Goal: Transaction & Acquisition: Book appointment/travel/reservation

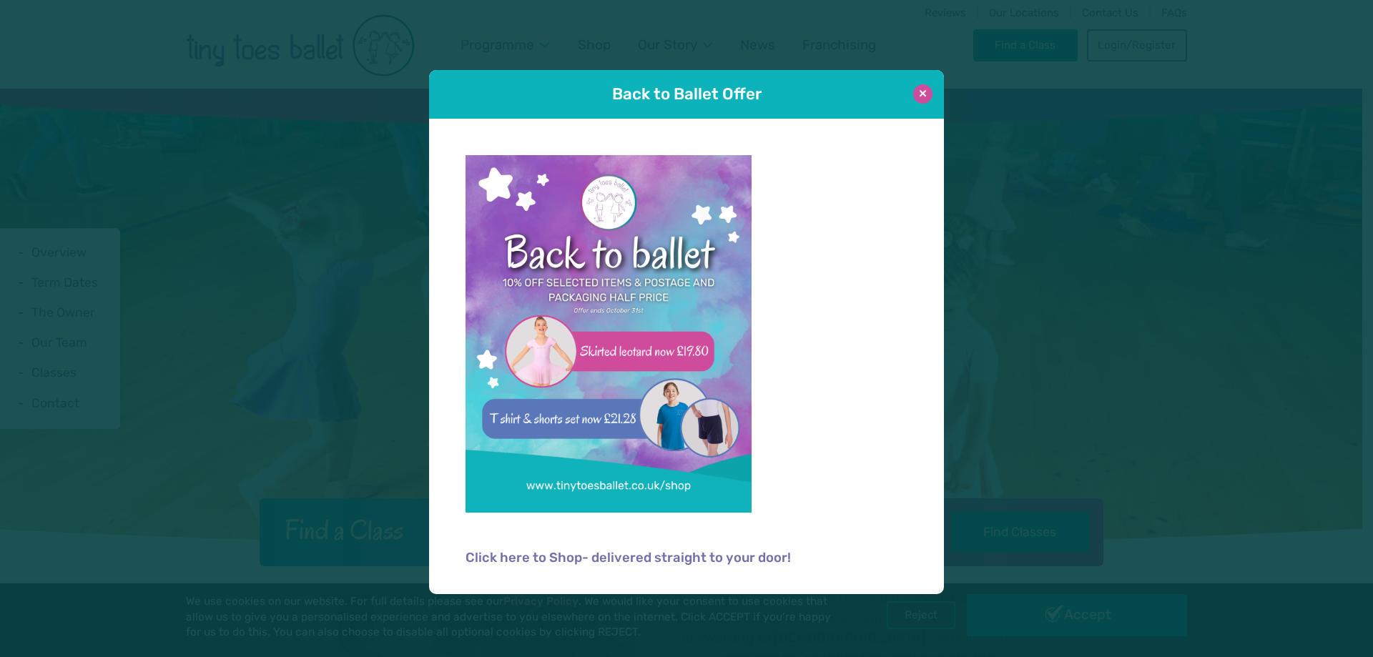
click at [924, 91] on button at bounding box center [922, 93] width 19 height 19
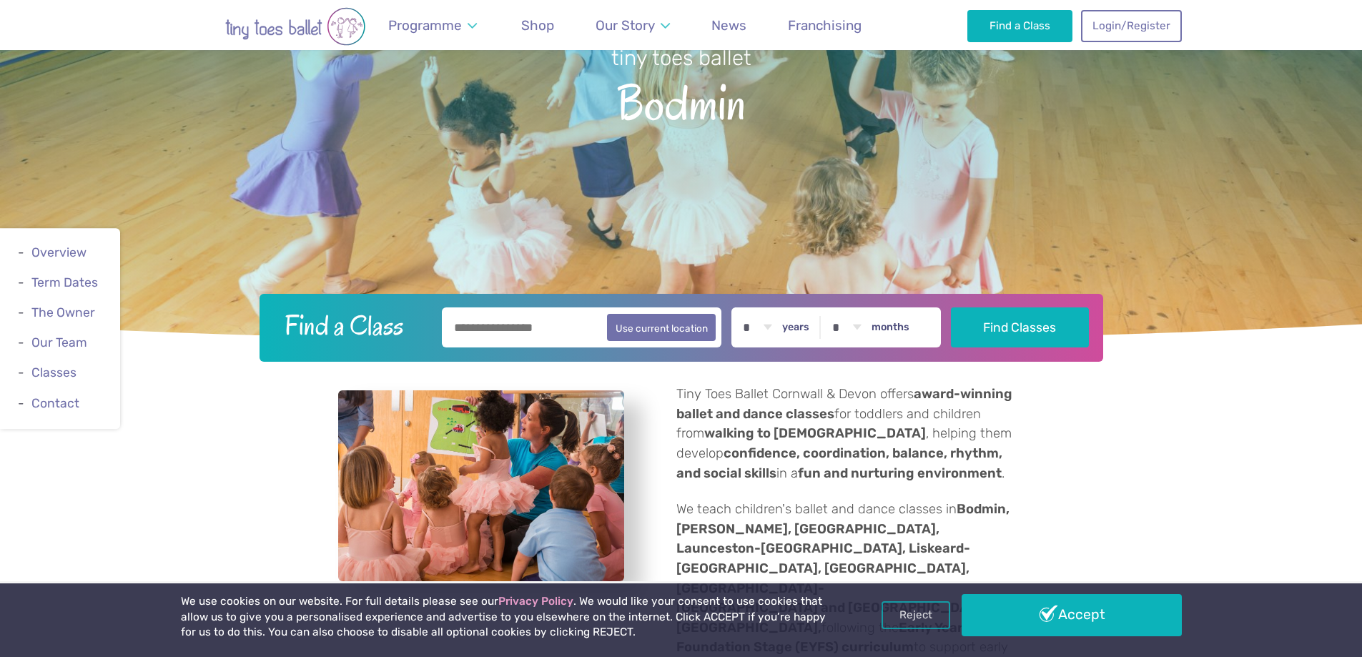
scroll to position [286, 0]
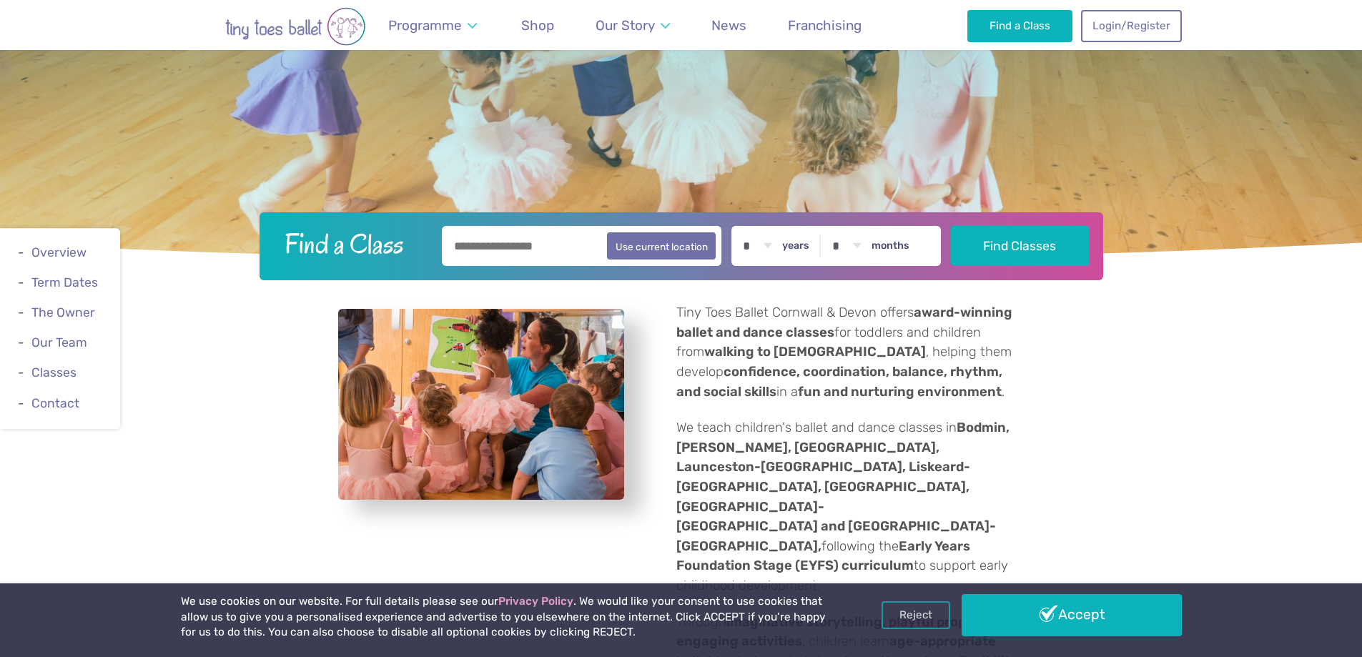
click at [542, 247] on input "text" at bounding box center [582, 246] width 280 height 40
click at [809, 248] on label "years" at bounding box center [795, 246] width 27 height 13
click at [779, 248] on select "* * * * * * * * * * ** ** **" at bounding box center [757, 246] width 44 height 40
click at [563, 237] on input "text" at bounding box center [582, 246] width 280 height 40
click at [666, 255] on button "Use current location" at bounding box center [661, 245] width 109 height 27
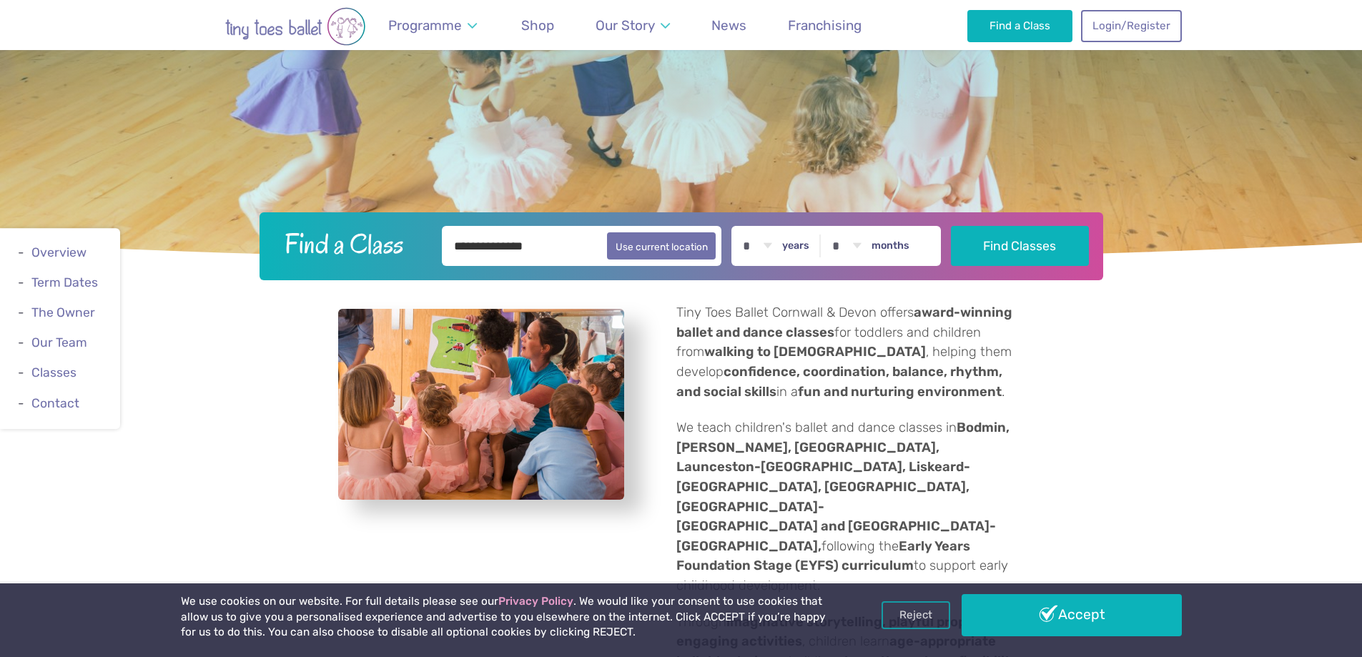
type input "**********"
click at [772, 240] on select "* * * * * * * * * * ** ** **" at bounding box center [757, 246] width 44 height 40
select select "*"
click at [746, 226] on select "* * * * * * * * * * ** ** **" at bounding box center [757, 246] width 44 height 40
click at [869, 243] on select "* * * * * * * * * * ** **" at bounding box center [846, 246] width 44 height 40
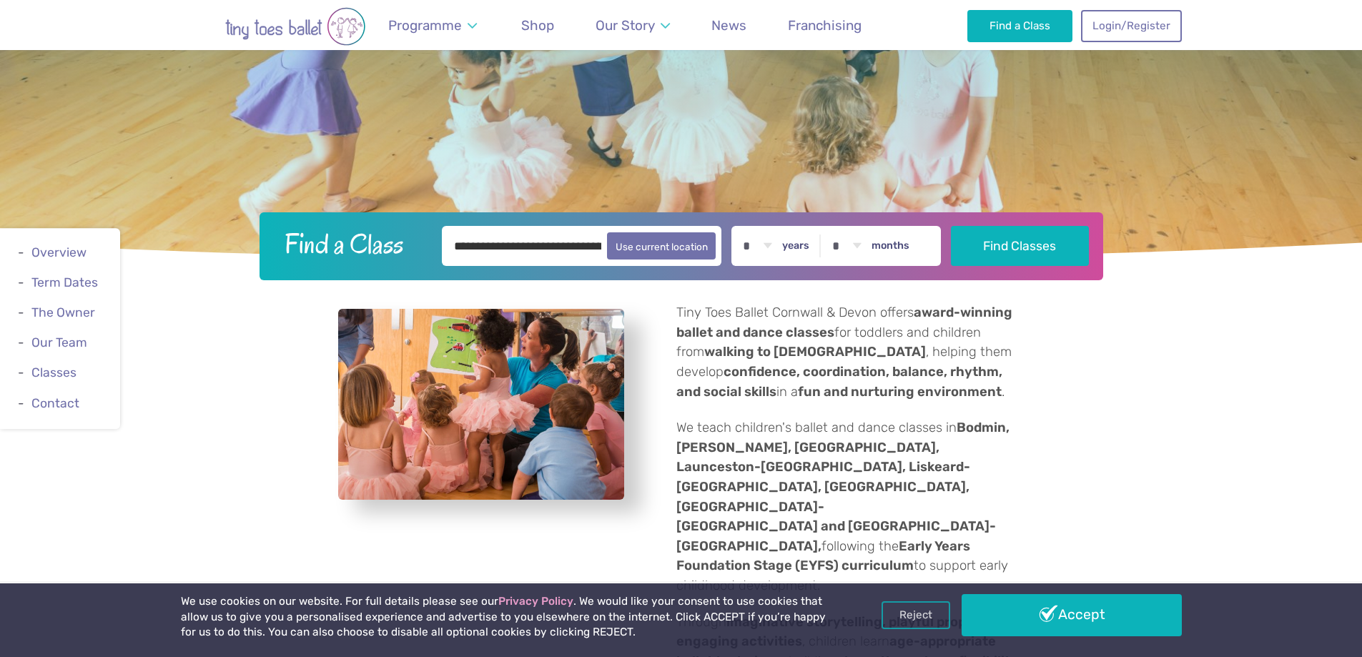
select select "*"
click at [835, 226] on select "* * * * * * * * * * ** **" at bounding box center [846, 246] width 44 height 40
click at [1010, 232] on button "Find Classes" at bounding box center [1020, 245] width 138 height 40
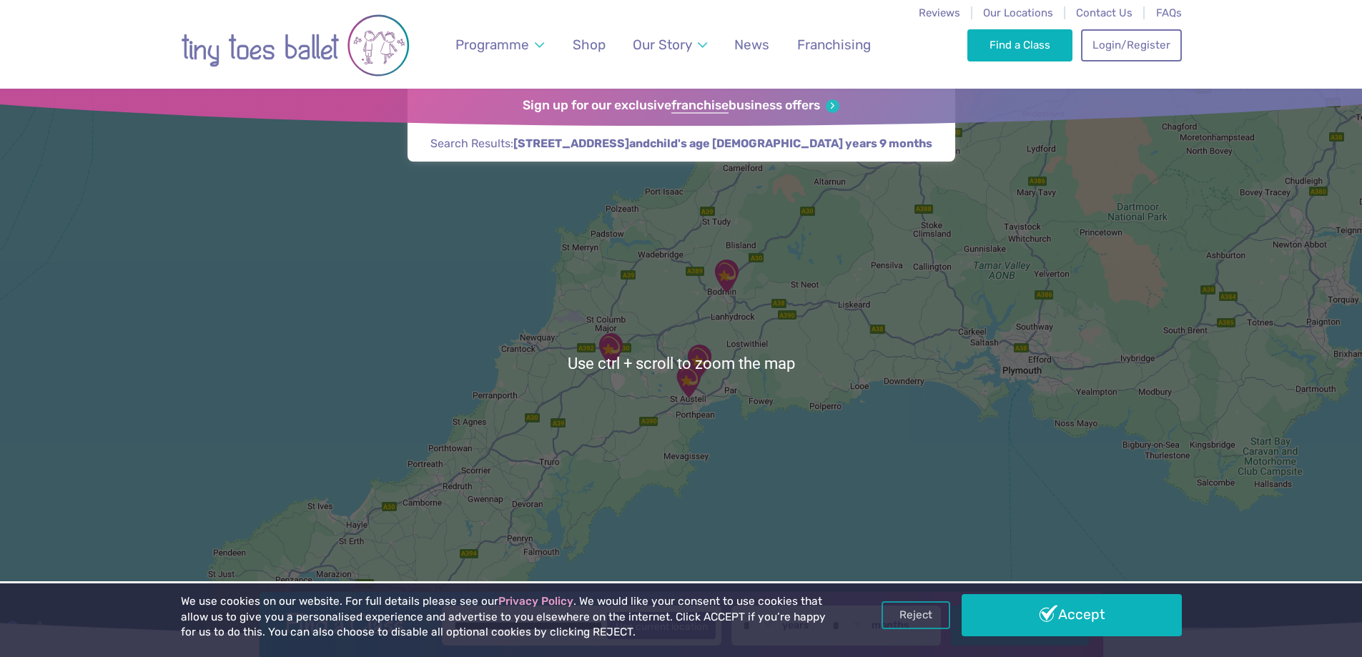
click at [621, 388] on div at bounding box center [681, 363] width 1362 height 549
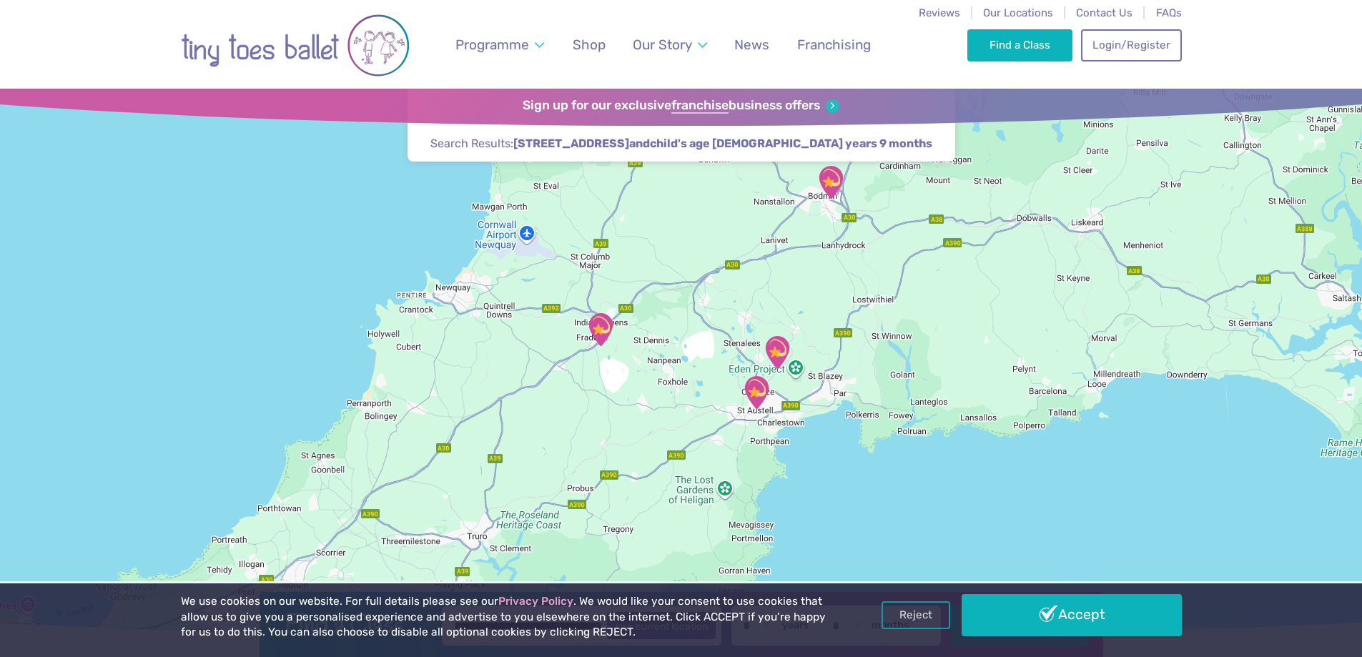
click at [757, 386] on img "St Austell Leisure Centre" at bounding box center [757, 393] width 36 height 36
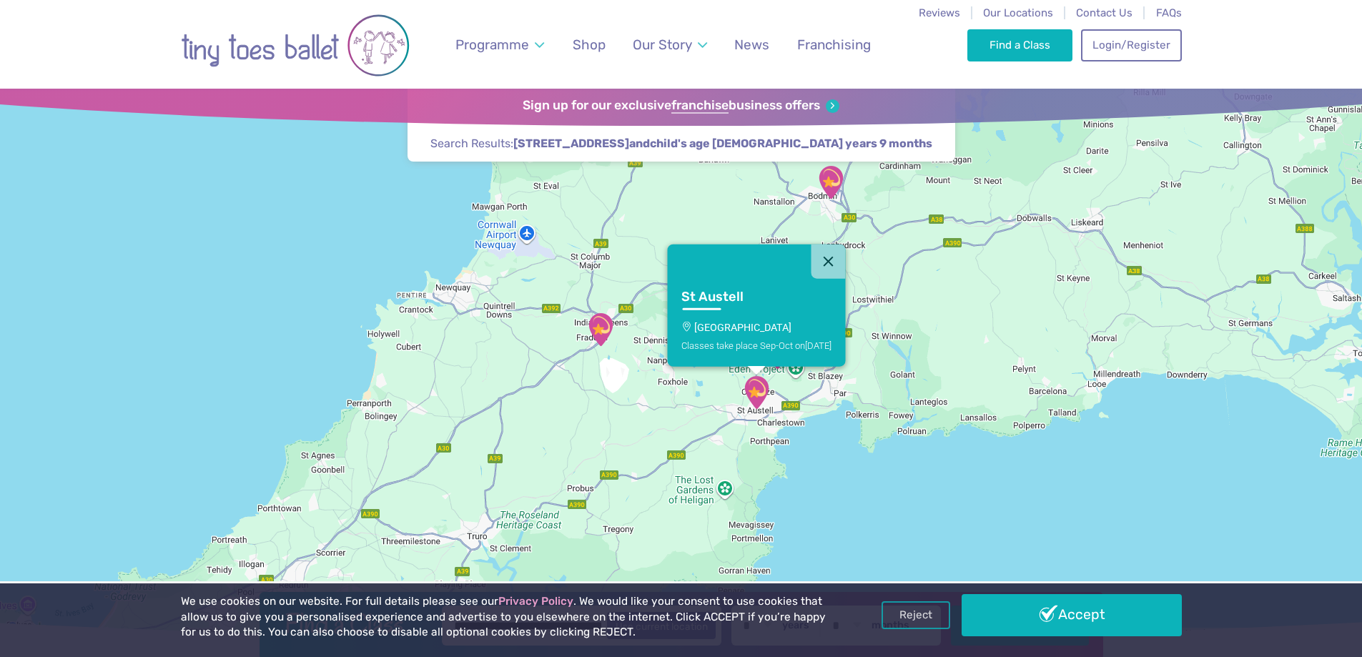
click at [743, 319] on link "St Austell St Austell Leisure Centre Classes take place Sep-Oct on Sunday" at bounding box center [756, 323] width 178 height 88
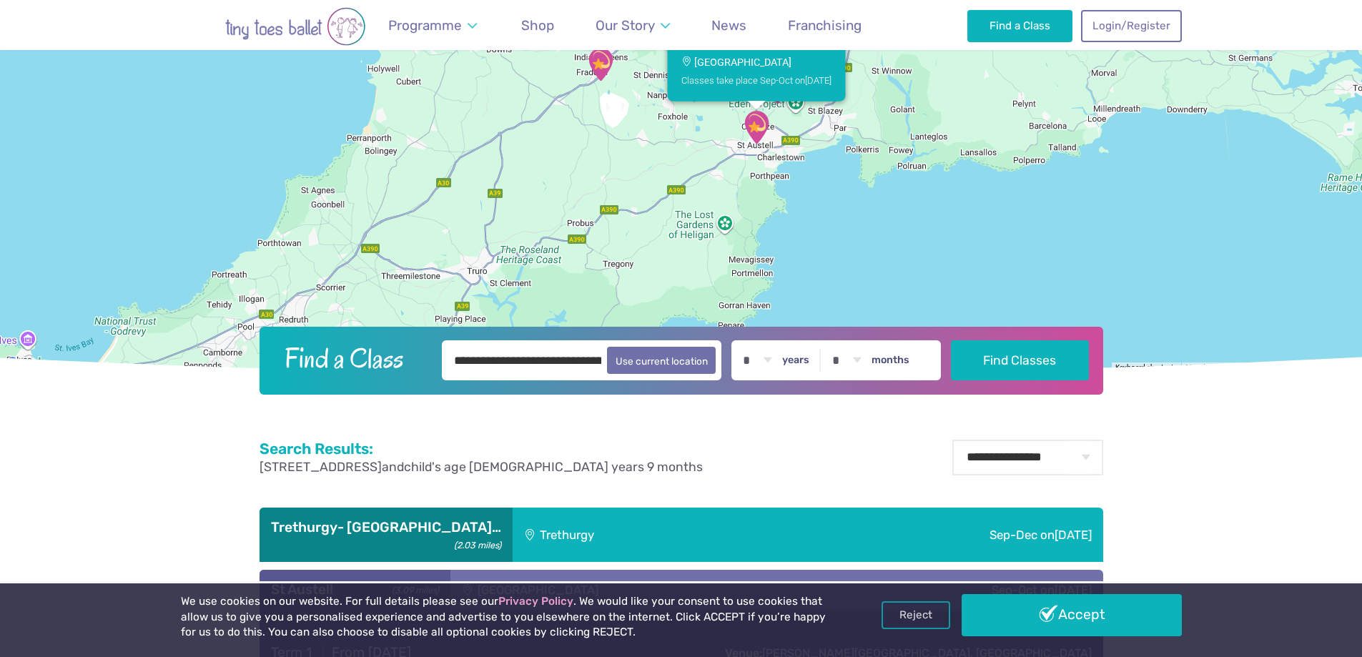
scroll to position [778, 0]
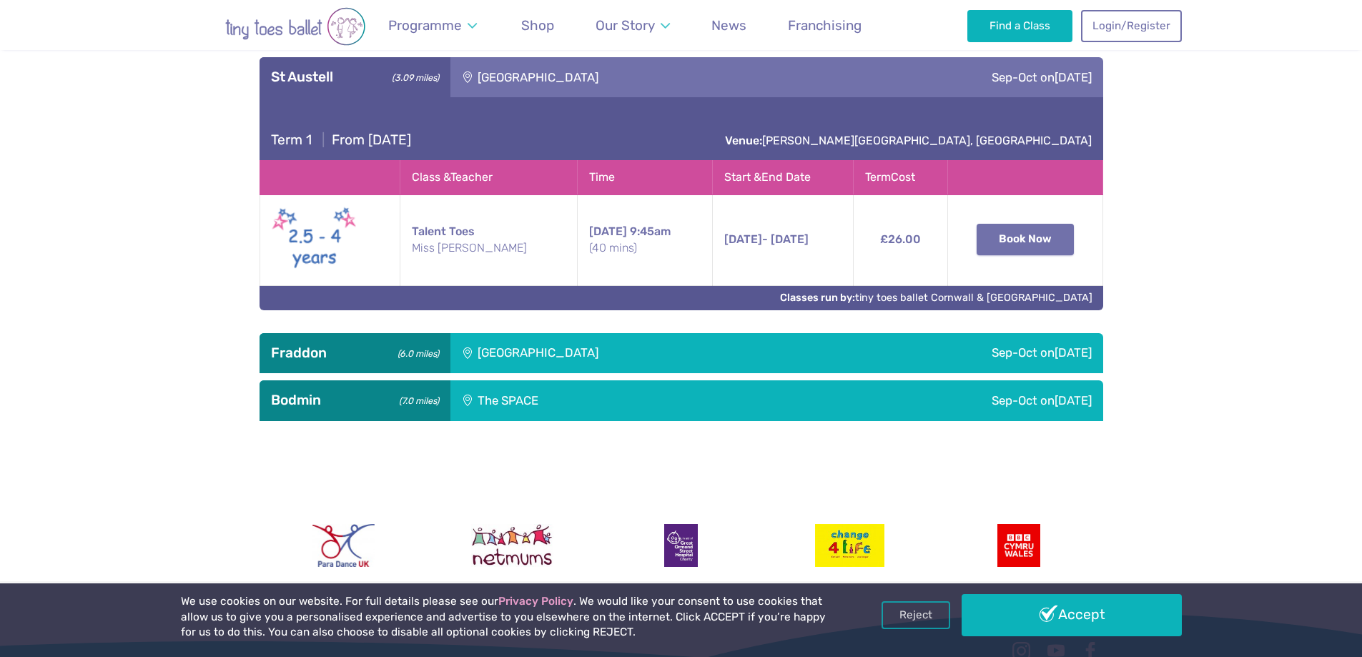
click at [990, 242] on button "Book Now" at bounding box center [1025, 239] width 97 height 31
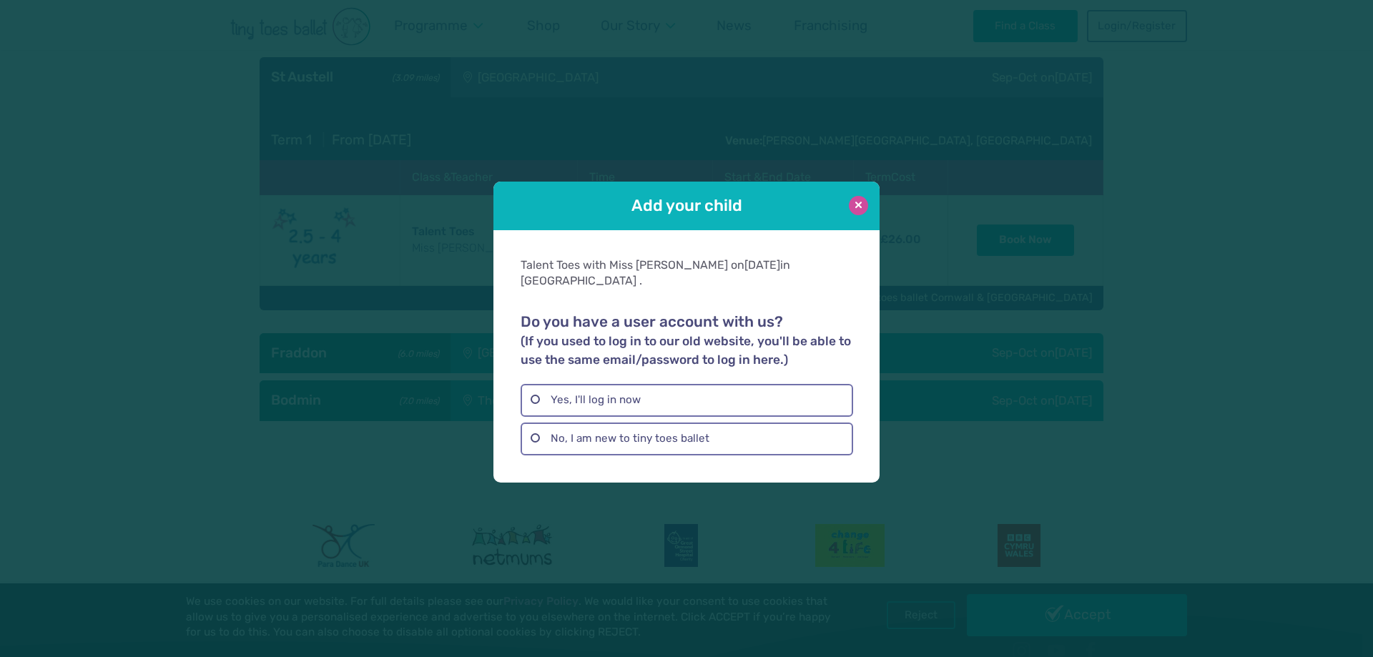
click at [859, 212] on button at bounding box center [858, 205] width 19 height 19
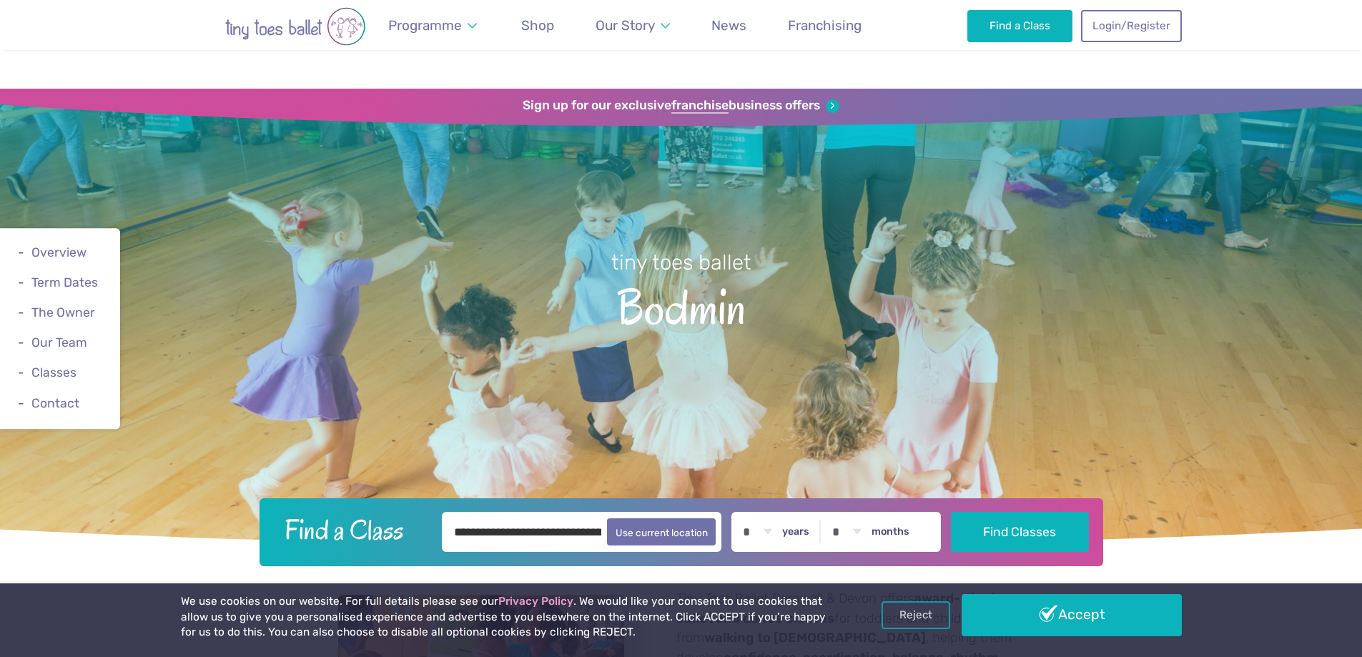
select select "*"
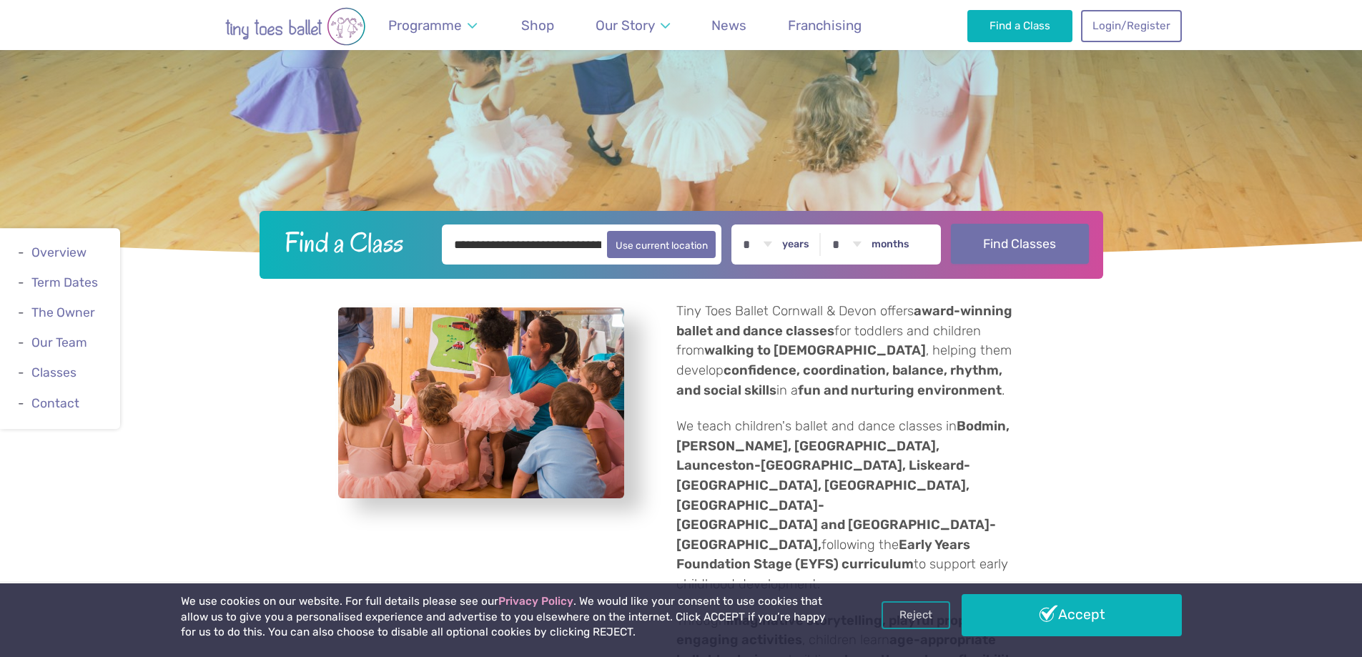
click at [1001, 242] on button "Find Classes" at bounding box center [1020, 244] width 138 height 40
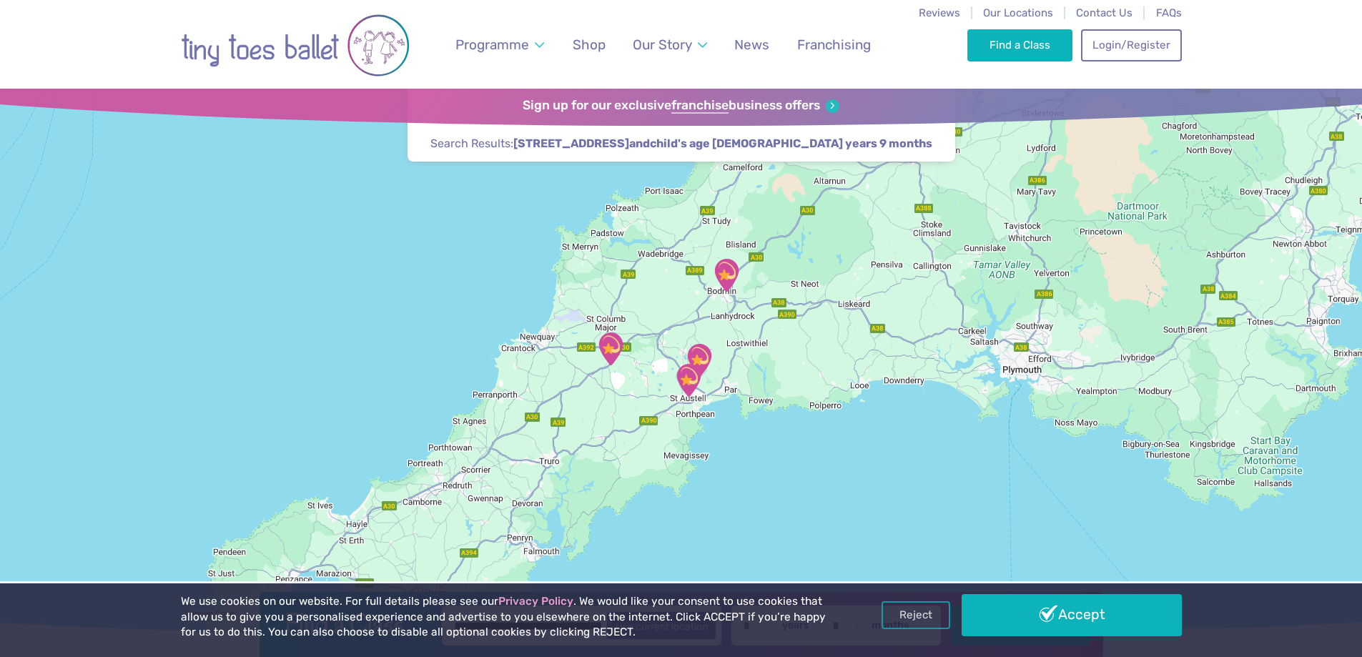
click at [701, 361] on img "Trethurgy" at bounding box center [699, 361] width 36 height 36
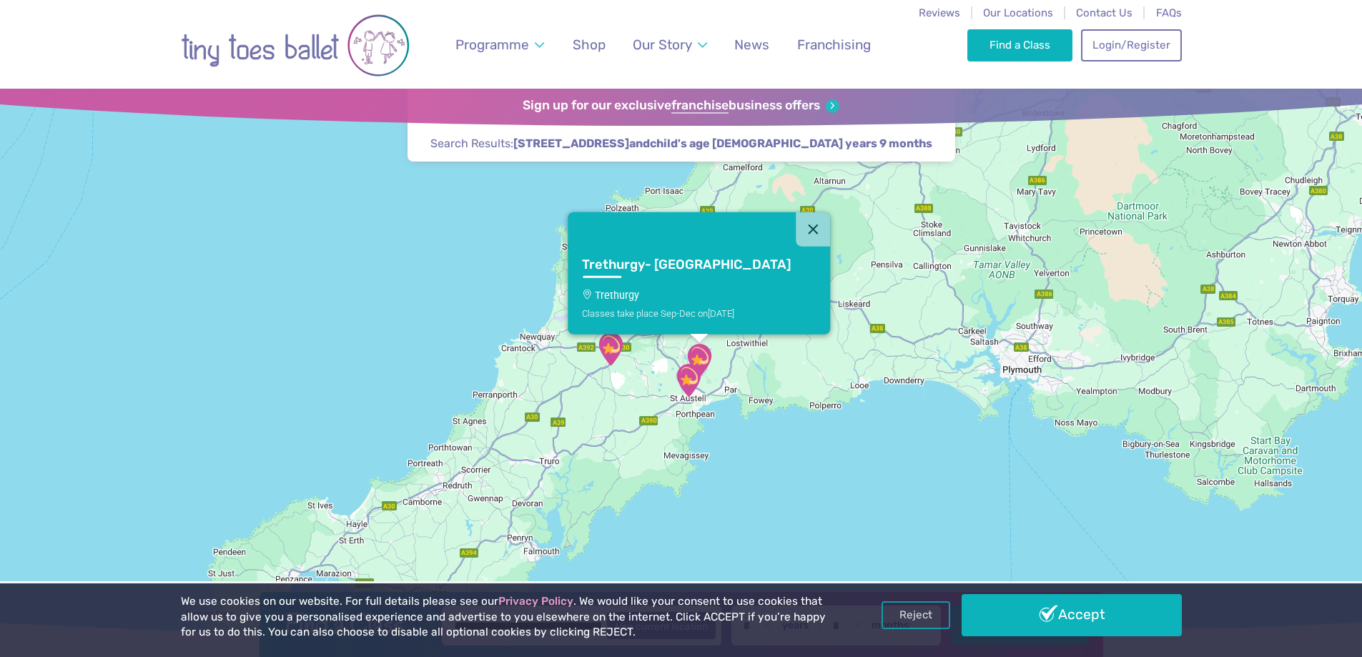
click at [671, 257] on h3 "Trethurgy- St Austell" at bounding box center [685, 265] width 209 height 16
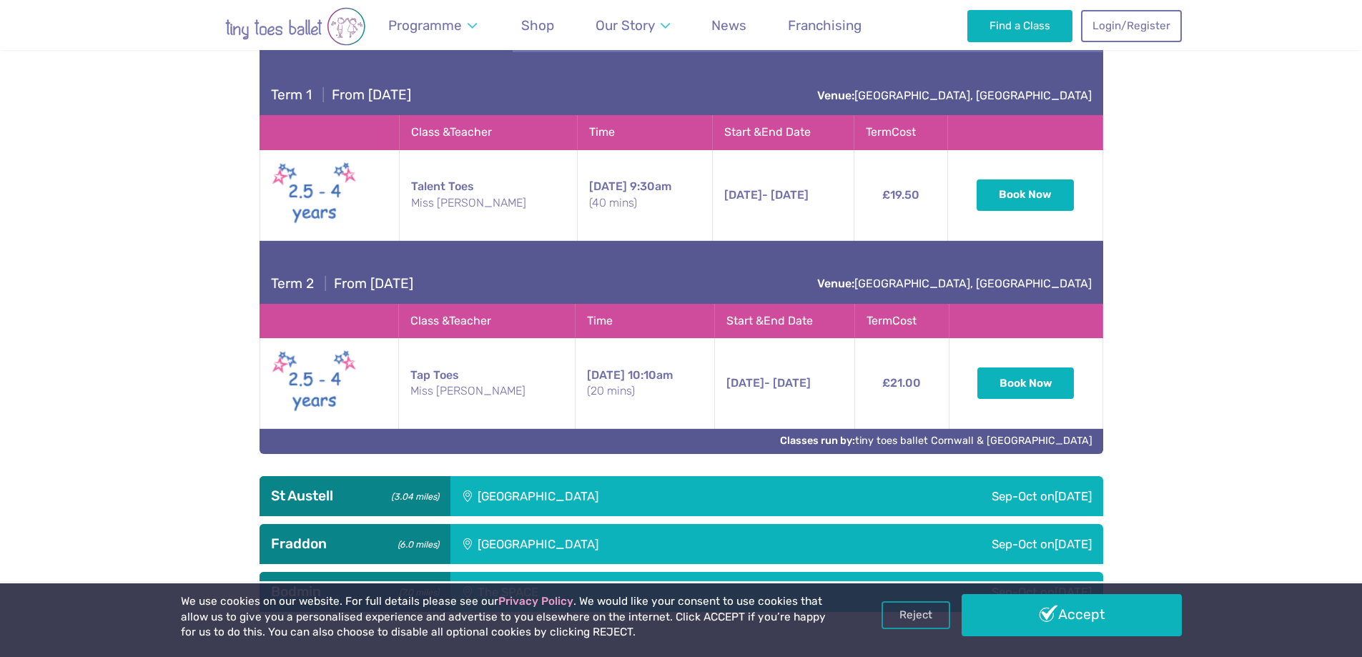
scroll to position [1002, 0]
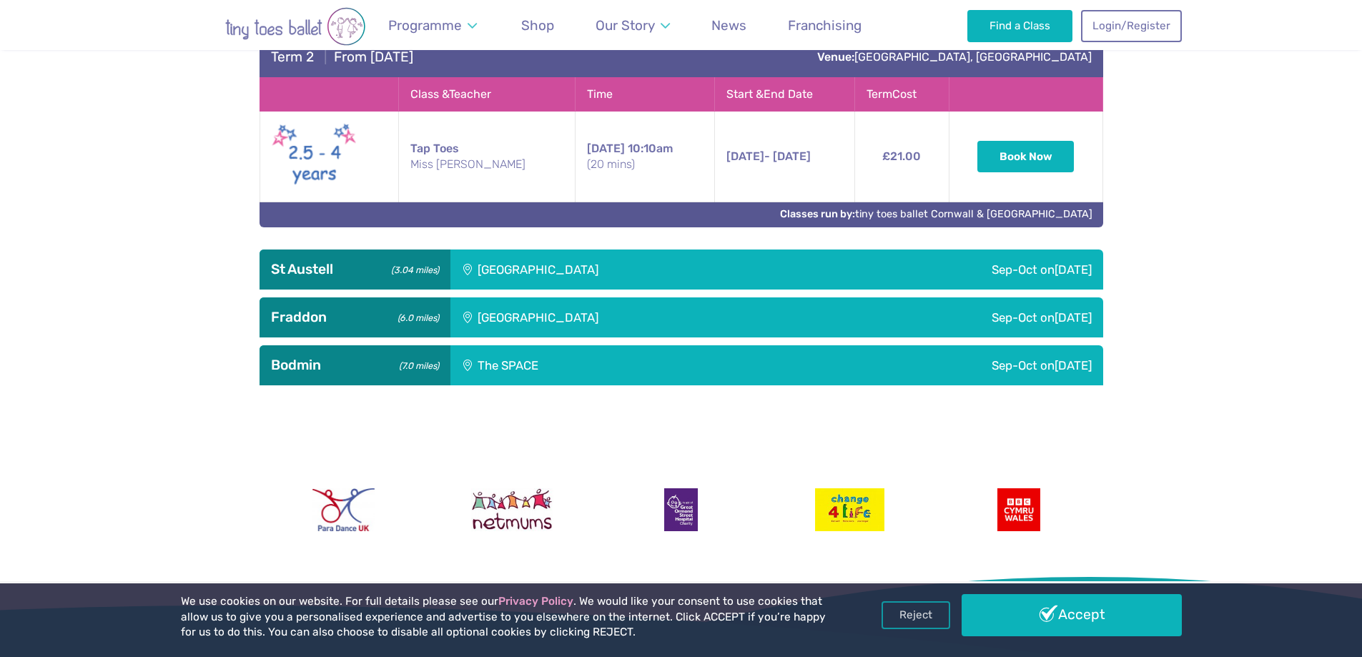
click at [536, 267] on div "[GEOGRAPHIC_DATA]" at bounding box center [634, 270] width 369 height 40
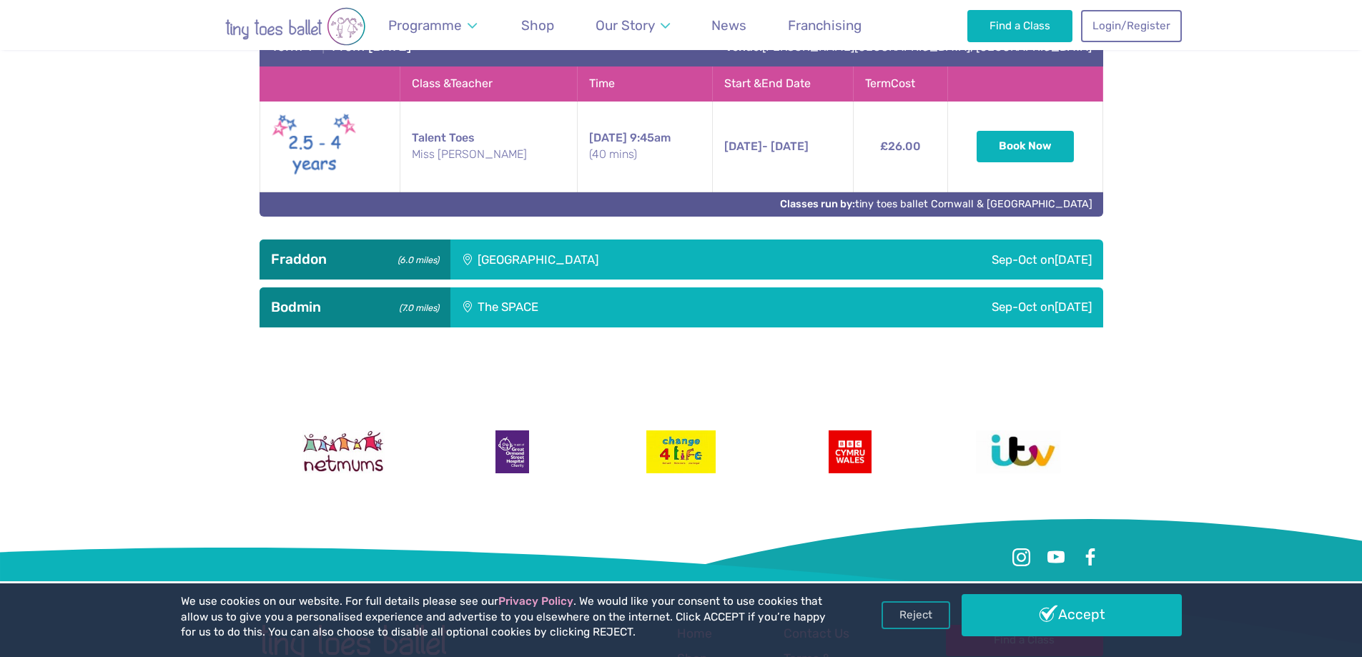
scroll to position [1469, 0]
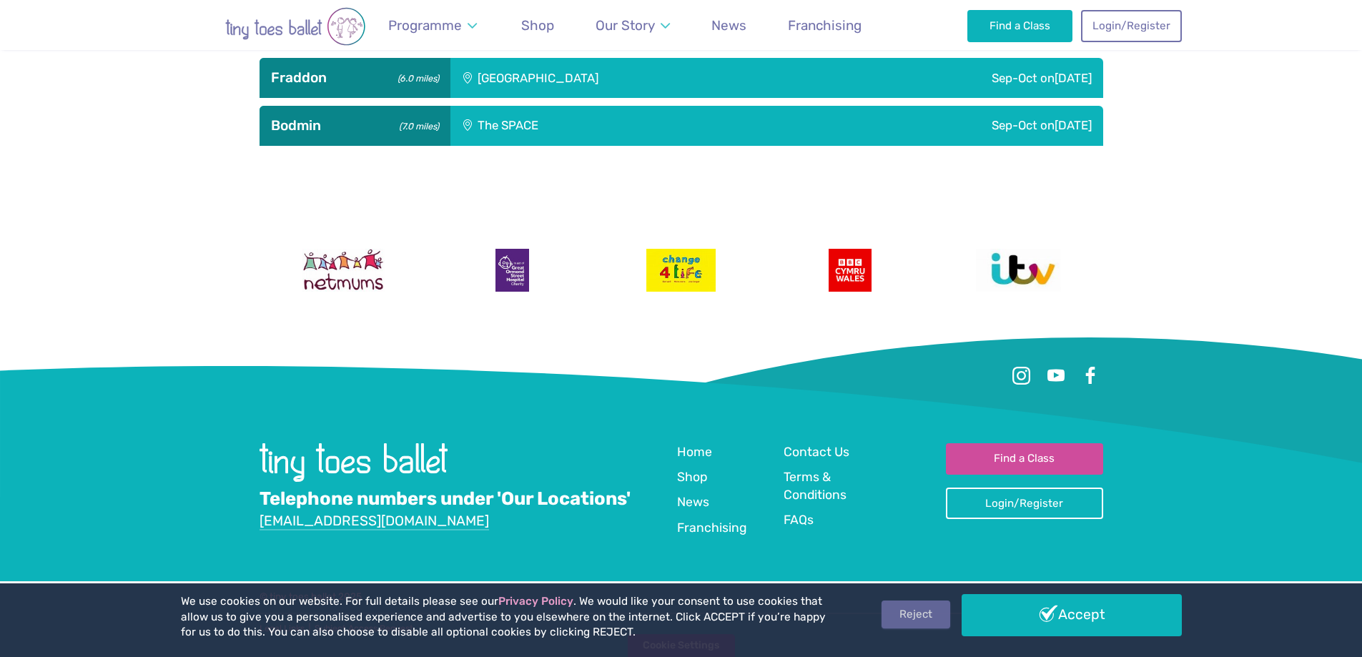
click at [927, 614] on link "Reject" at bounding box center [916, 614] width 69 height 27
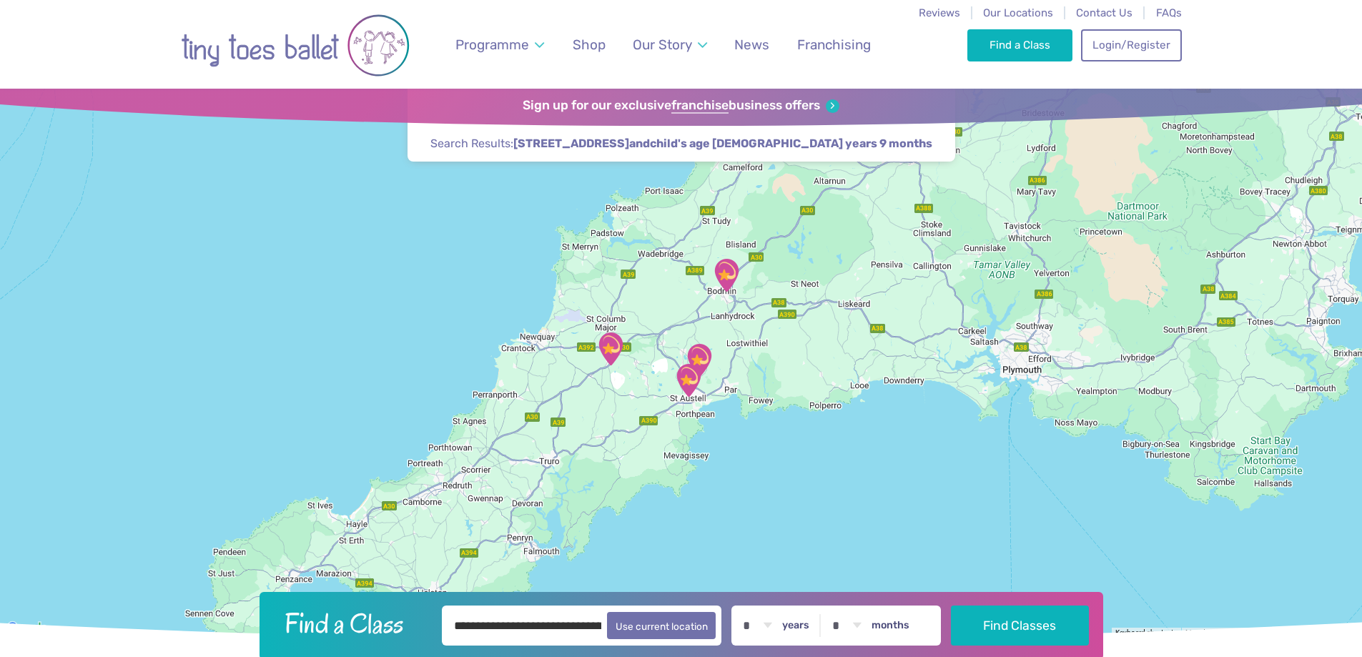
click at [684, 378] on img "St Austell Leisure Centre" at bounding box center [689, 381] width 36 height 36
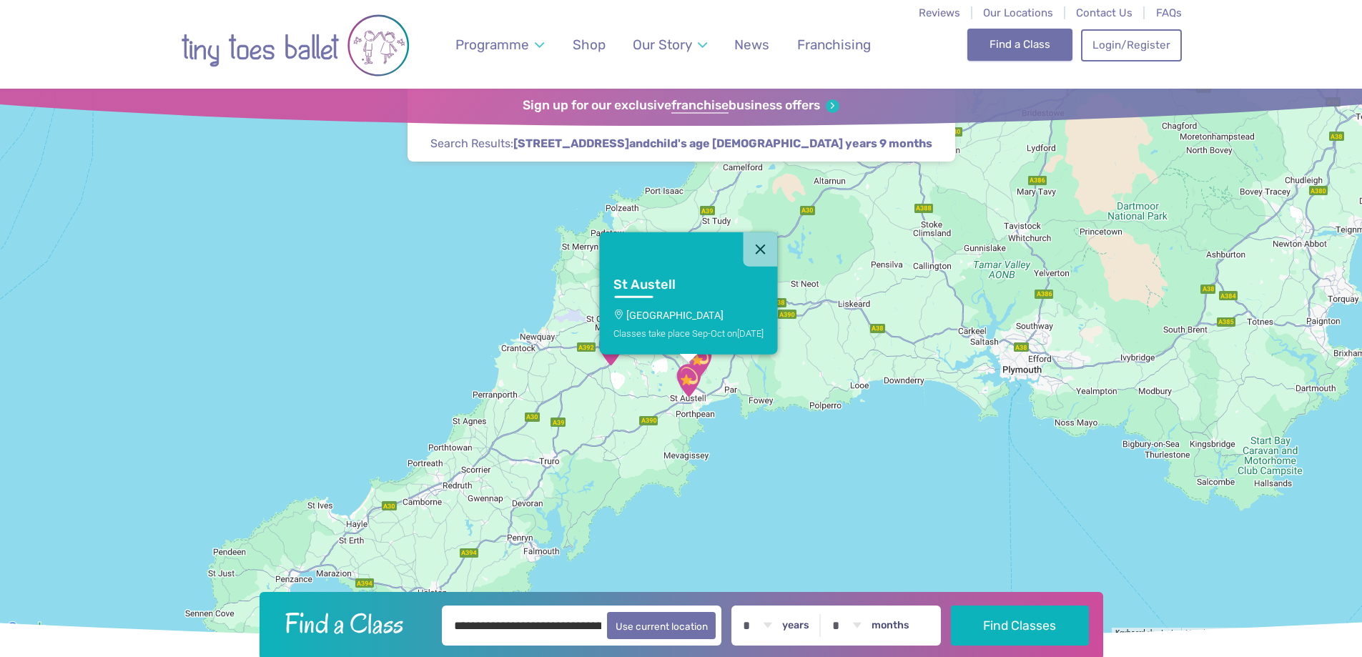
click at [1065, 44] on link "Find a Class" at bounding box center [1019, 44] width 105 height 31
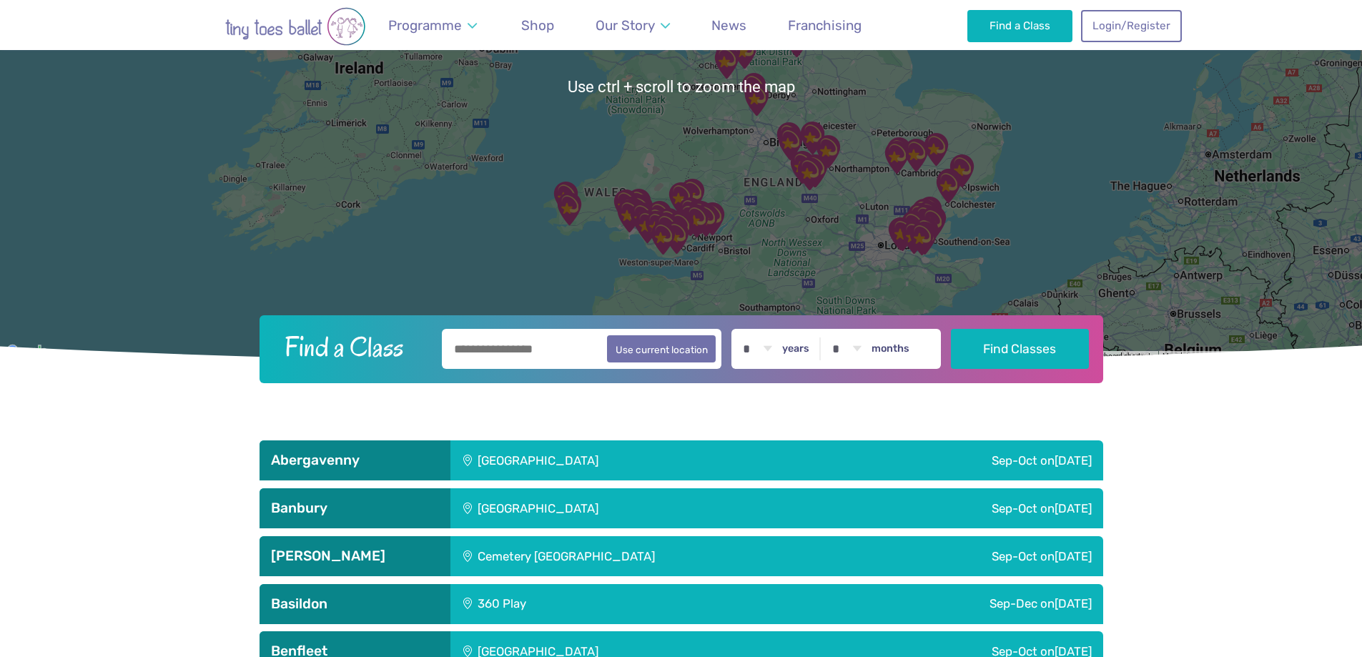
scroll to position [286, 0]
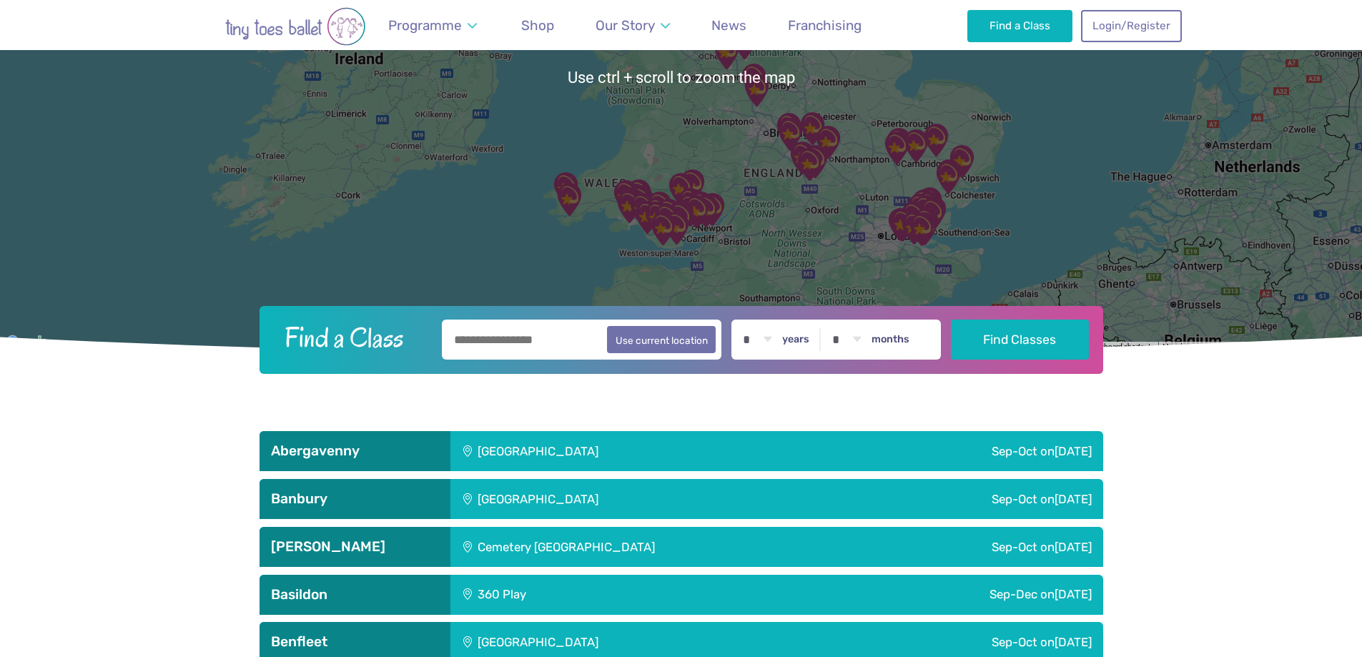
click at [673, 239] on img "Our Lady & St Illtyd's Church Hall" at bounding box center [663, 229] width 36 height 36
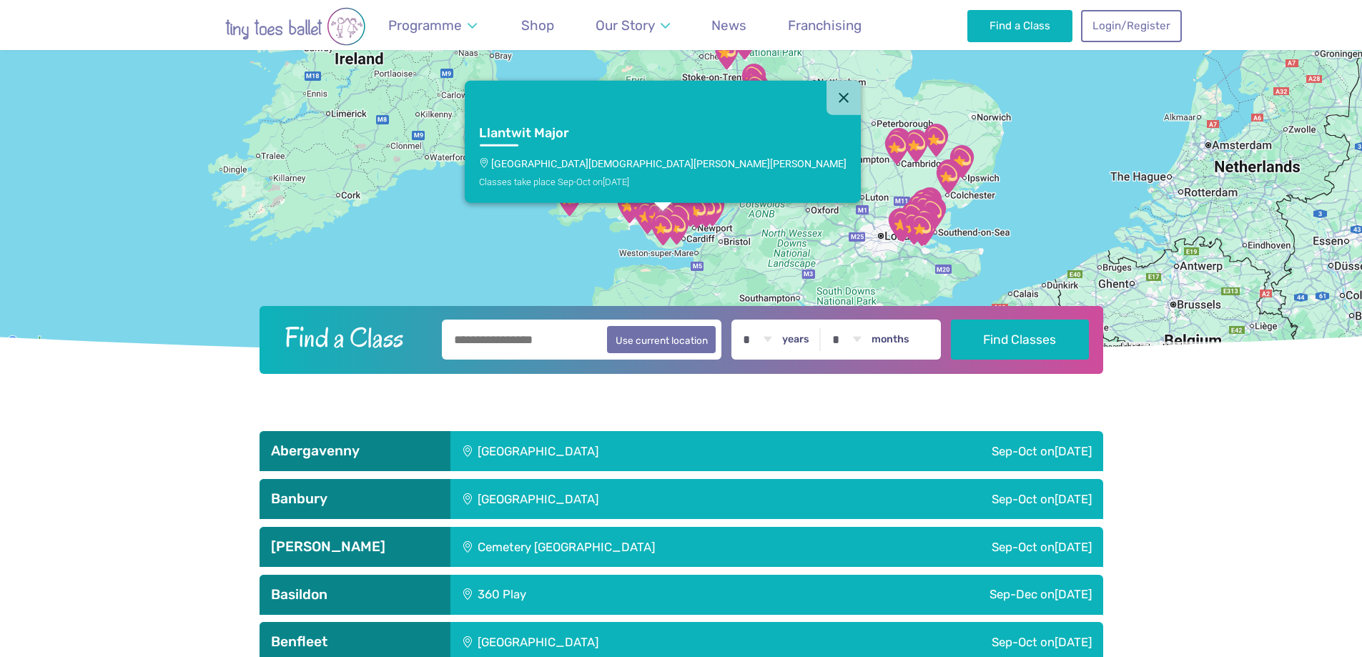
click at [660, 231] on img "Our Lady & St Illtyd's Church Hall" at bounding box center [663, 229] width 36 height 36
click at [446, 345] on input "text" at bounding box center [582, 340] width 280 height 40
type input "**********"
click at [1045, 342] on button "Find Classes" at bounding box center [1020, 339] width 138 height 40
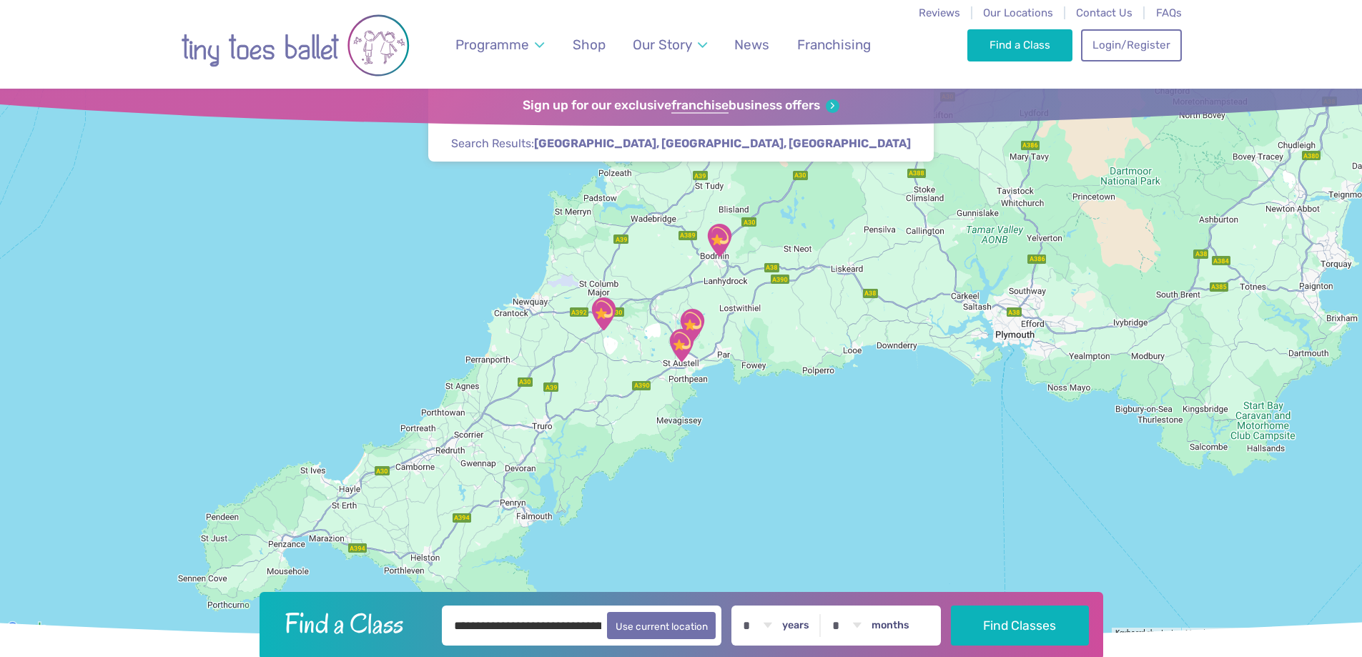
click at [681, 340] on img "St Austell Leisure Centre" at bounding box center [682, 345] width 36 height 36
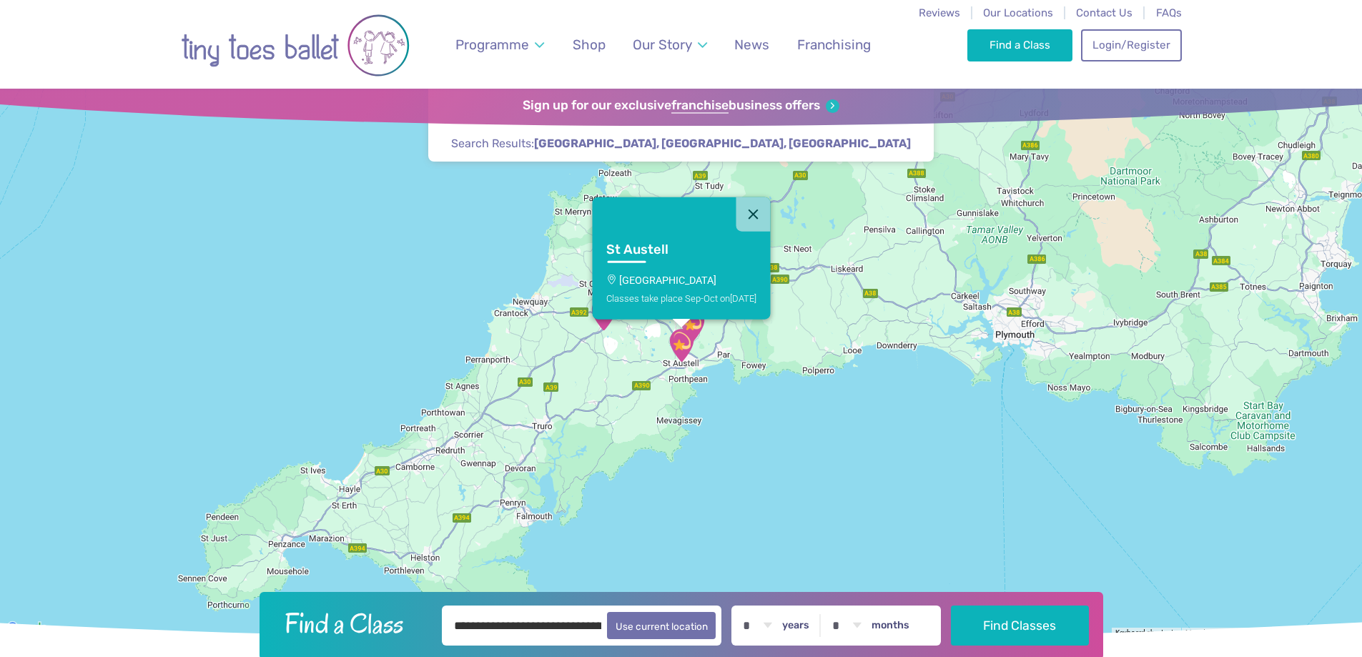
click at [686, 297] on div "Classes take place Sep-Oct [DATE]" at bounding box center [681, 297] width 150 height 11
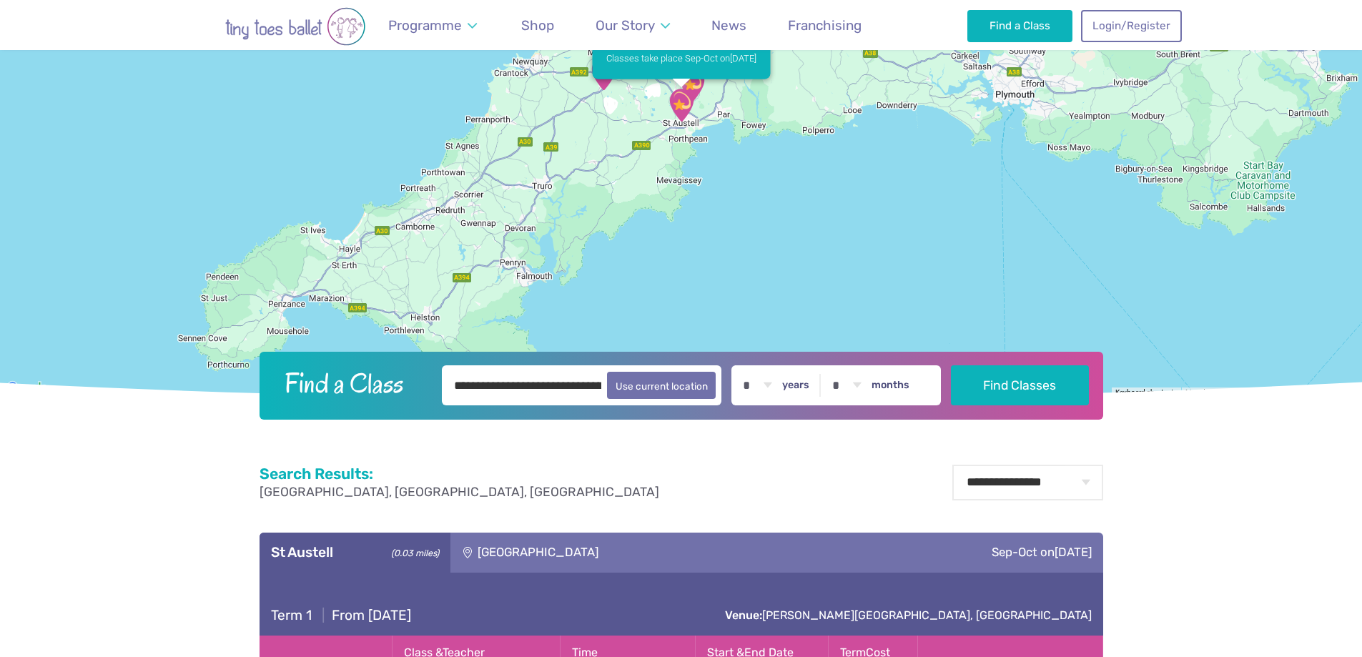
scroll to position [716, 0]
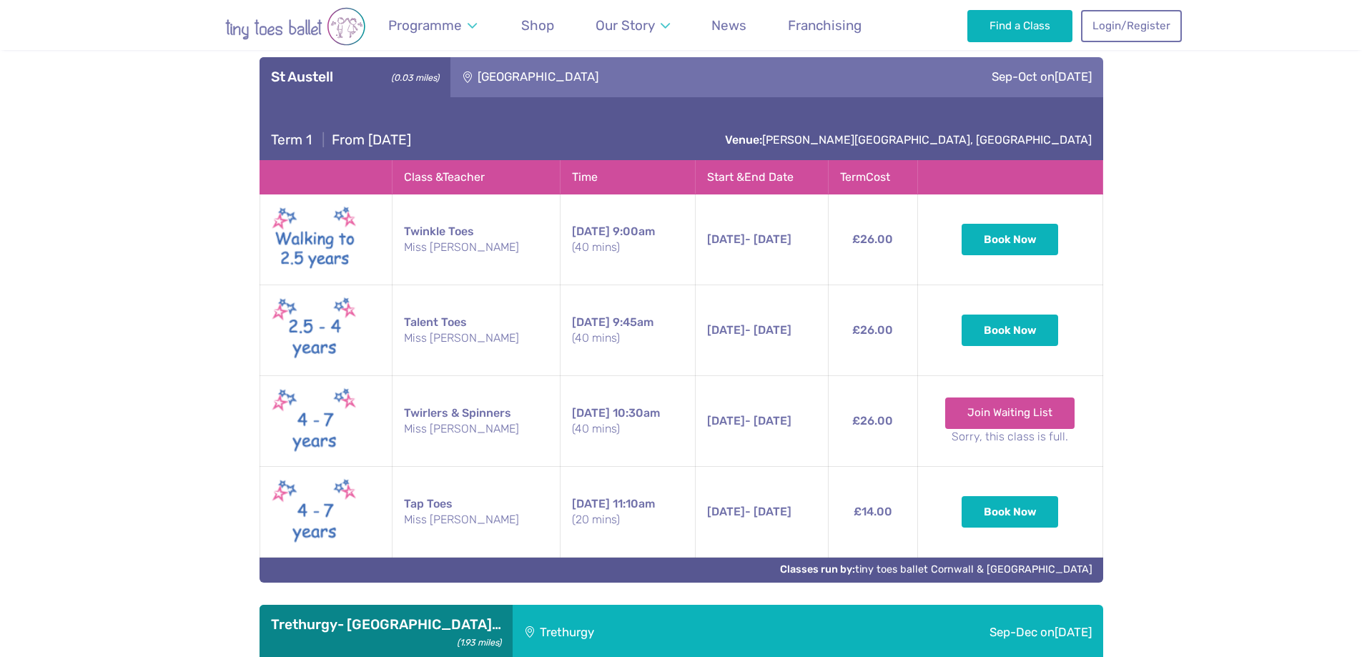
click at [876, 351] on td "£26.00" at bounding box center [872, 330] width 89 height 91
click at [1027, 336] on button "Book Now" at bounding box center [1010, 329] width 97 height 31
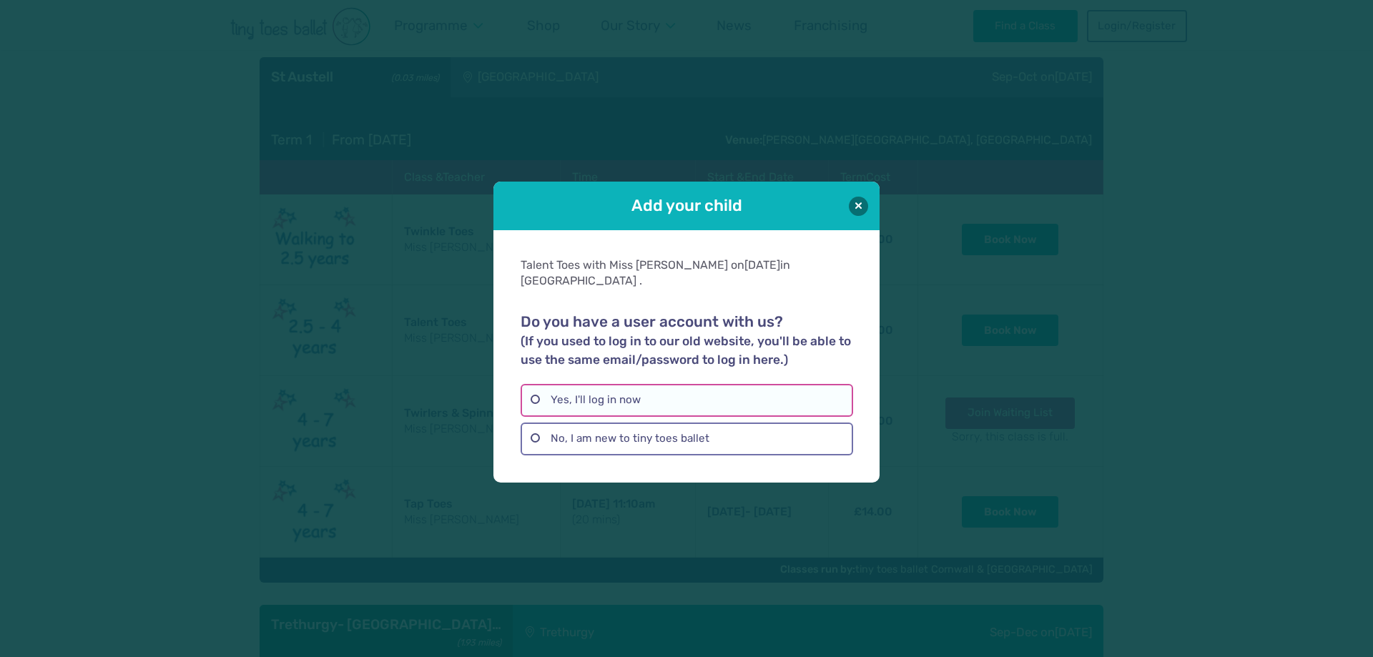
click at [593, 385] on label "Yes, I'll log in now" at bounding box center [687, 400] width 332 height 33
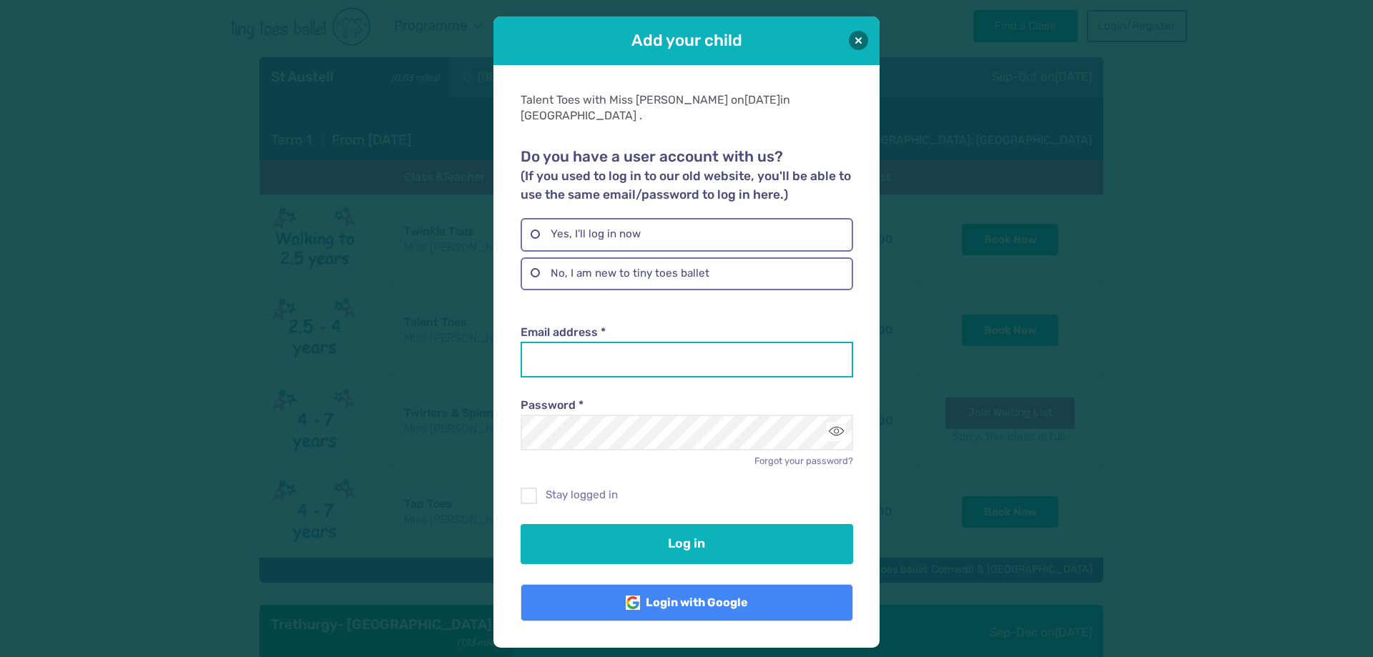
click at [606, 355] on input "Email address *" at bounding box center [687, 360] width 332 height 36
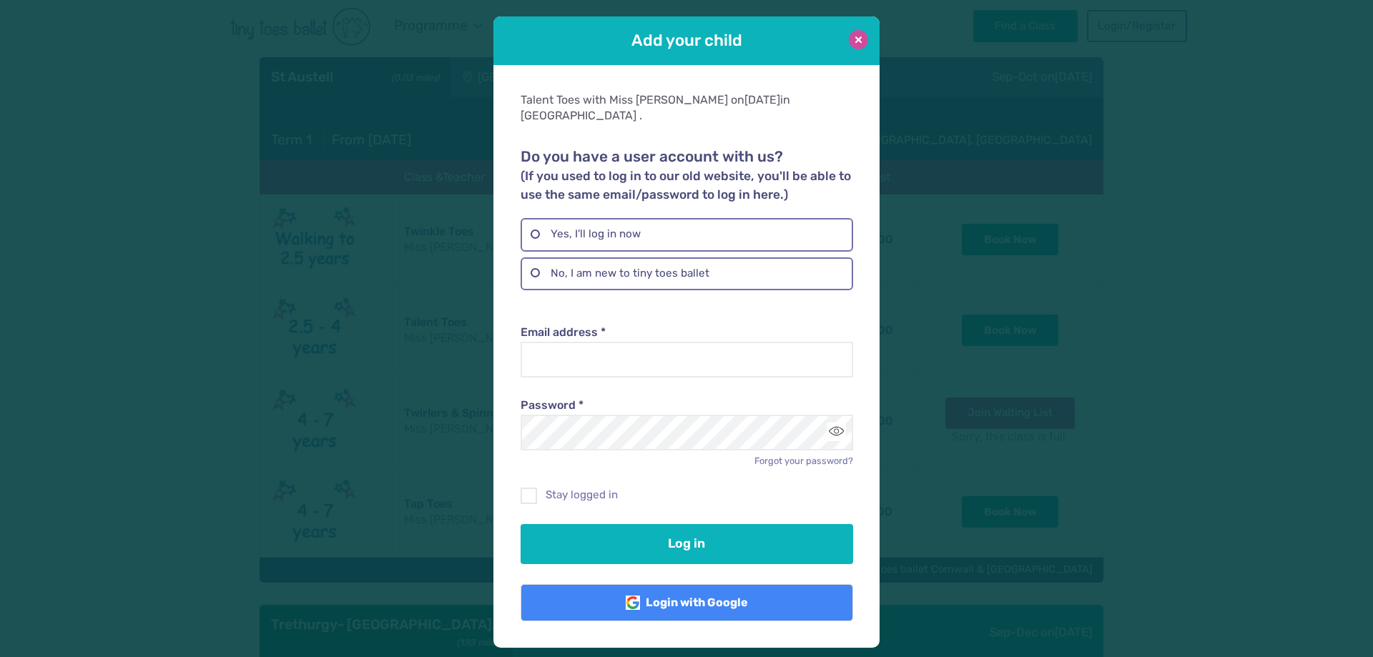
click at [857, 44] on button at bounding box center [858, 39] width 19 height 19
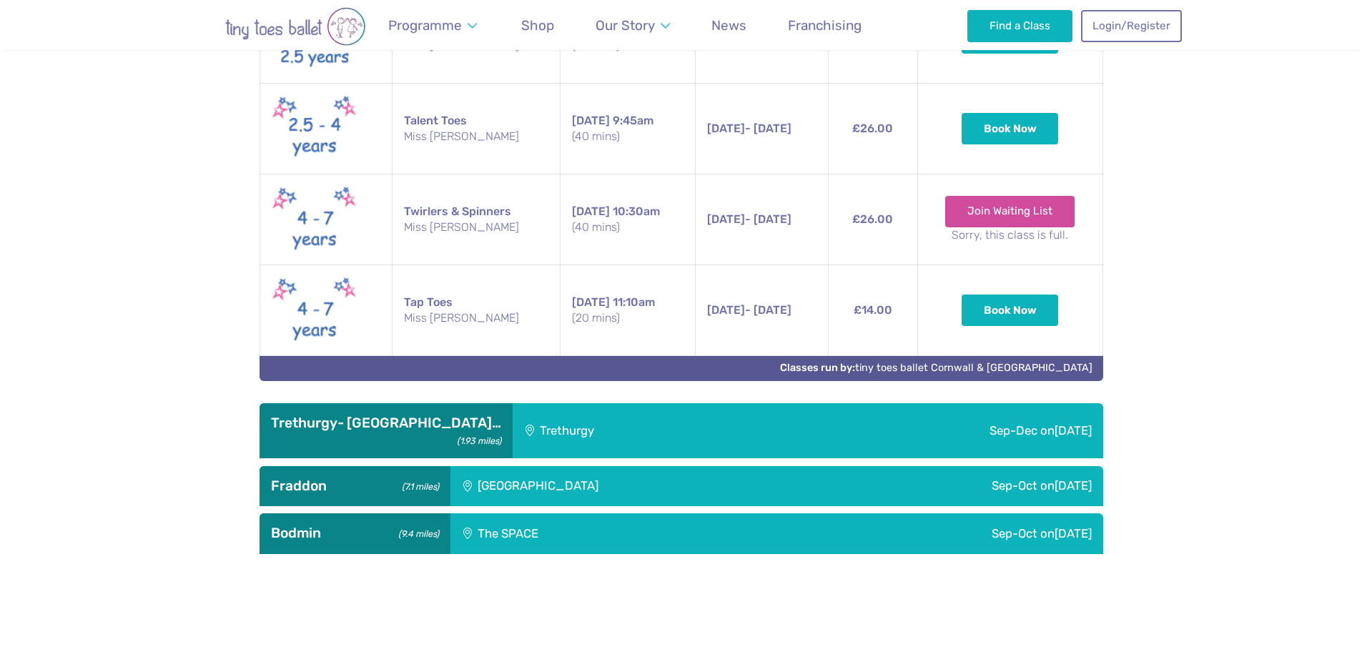
scroll to position [930, 0]
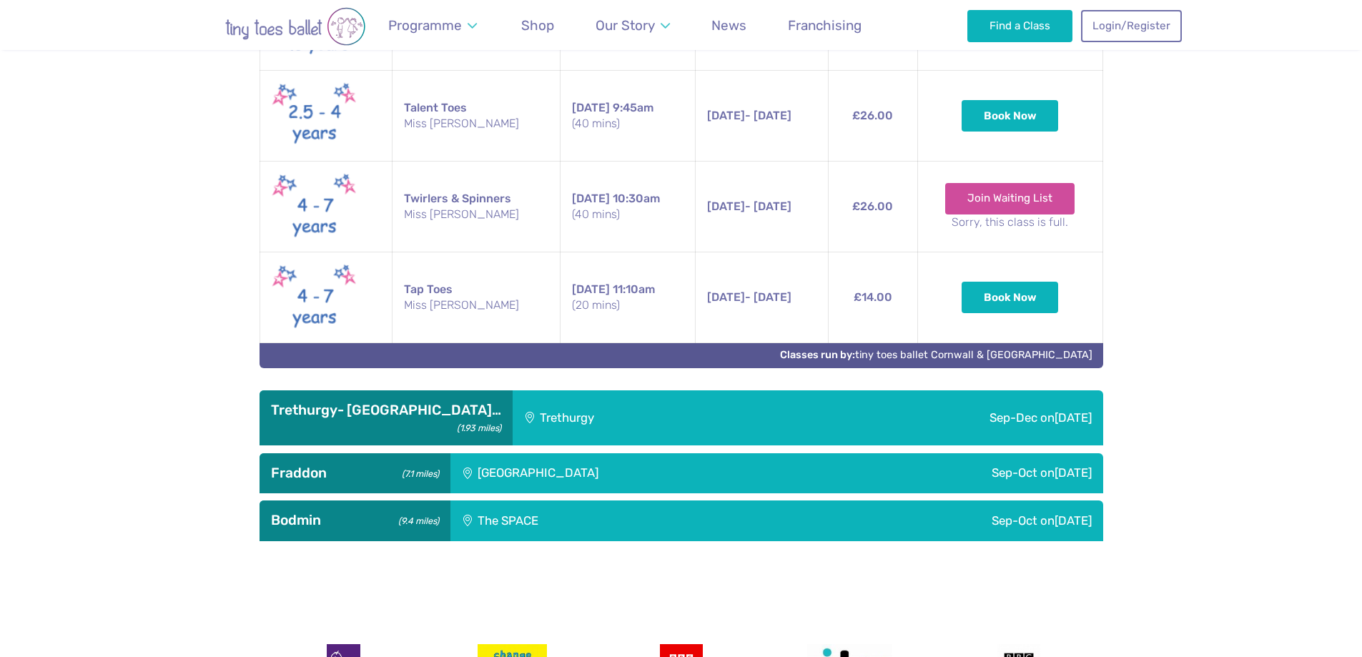
click at [513, 412] on div "Trethurgy" at bounding box center [639, 417] width 252 height 55
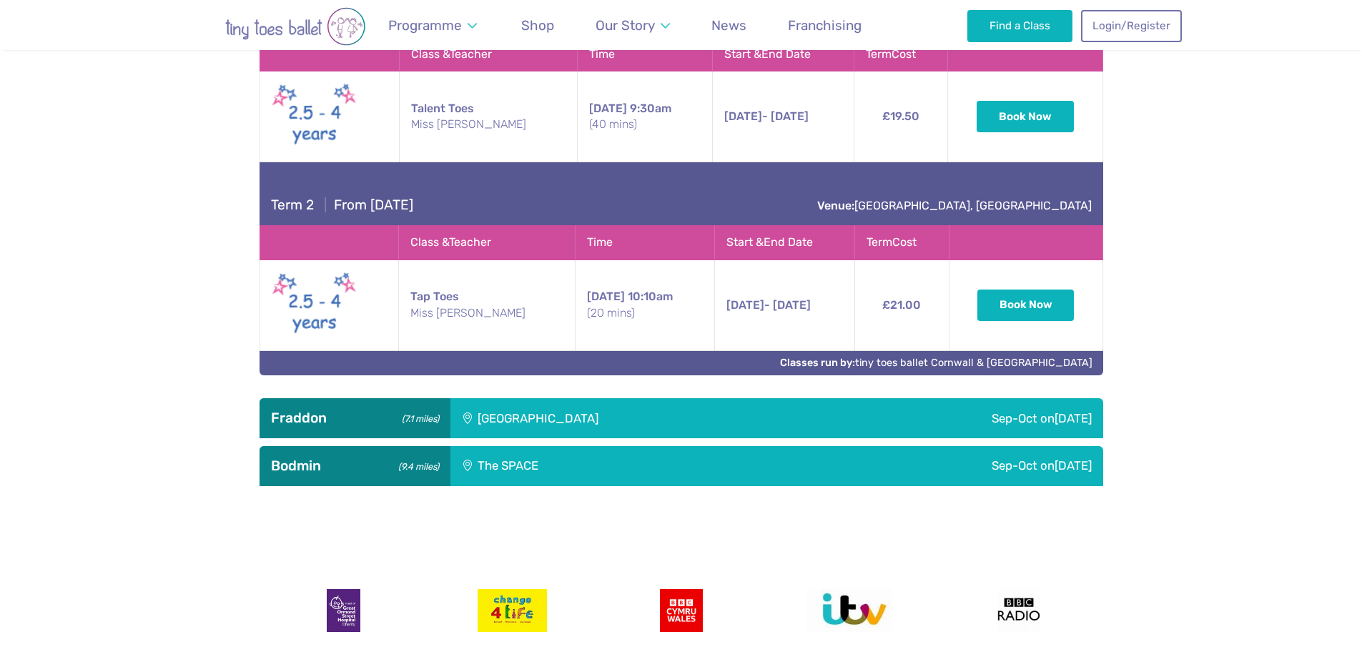
scroll to position [1431, 0]
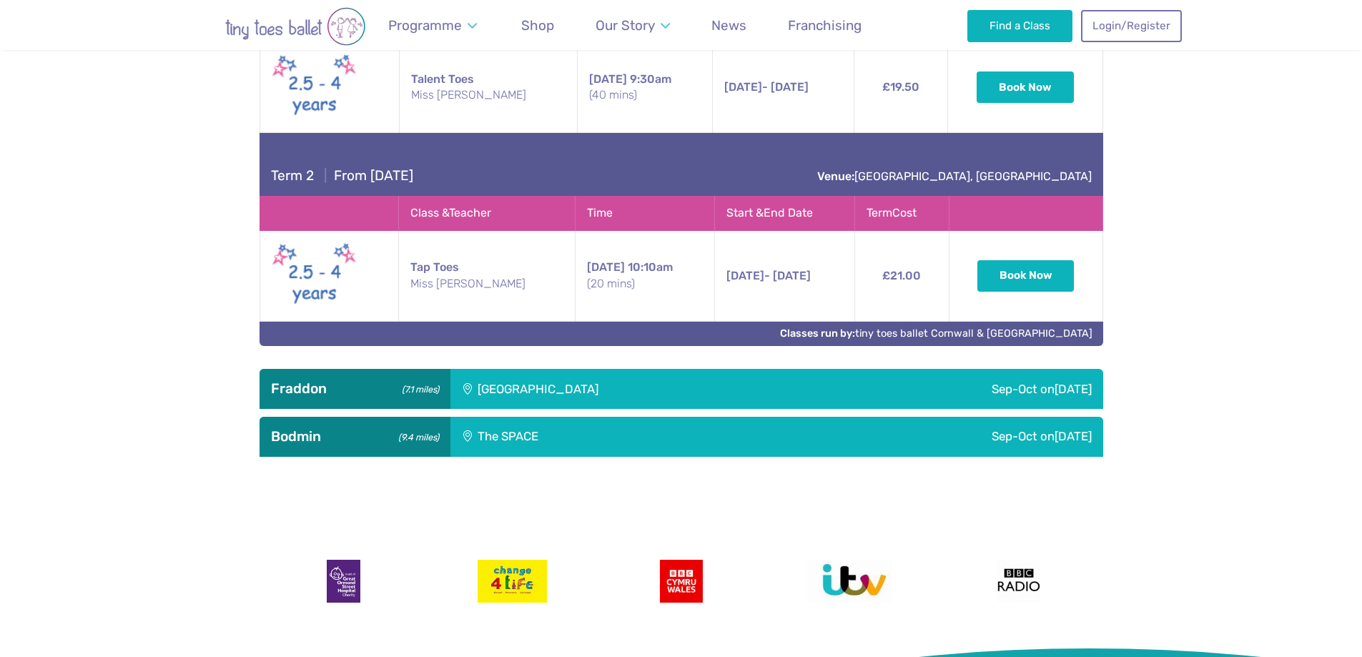
click at [540, 387] on div "[GEOGRAPHIC_DATA]" at bounding box center [634, 389] width 369 height 40
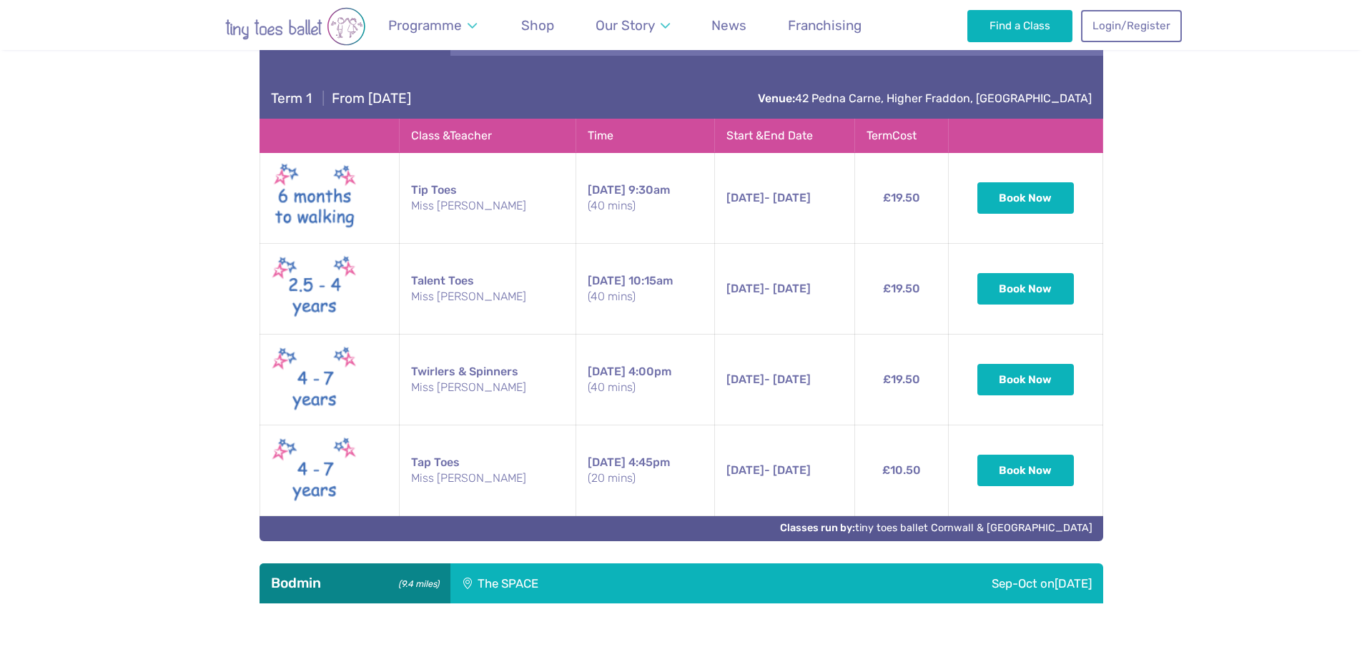
scroll to position [1788, 0]
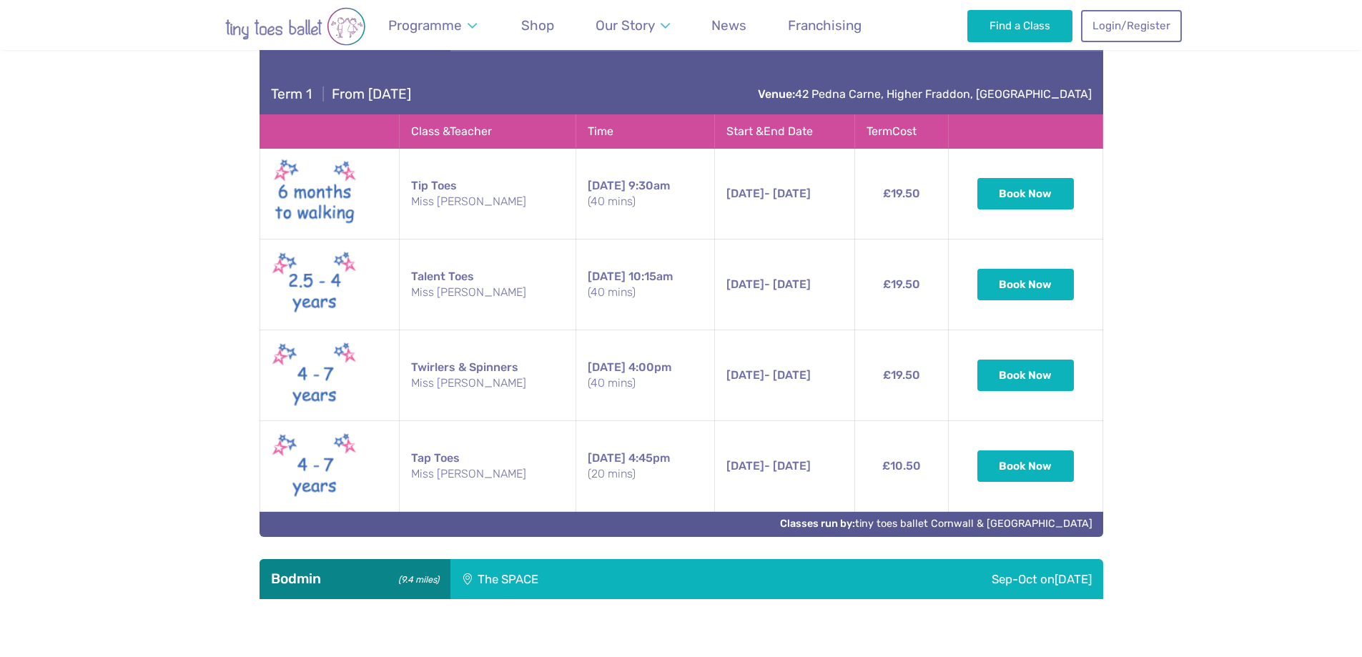
click at [533, 574] on div "The SPACE" at bounding box center [596, 579] width 292 height 40
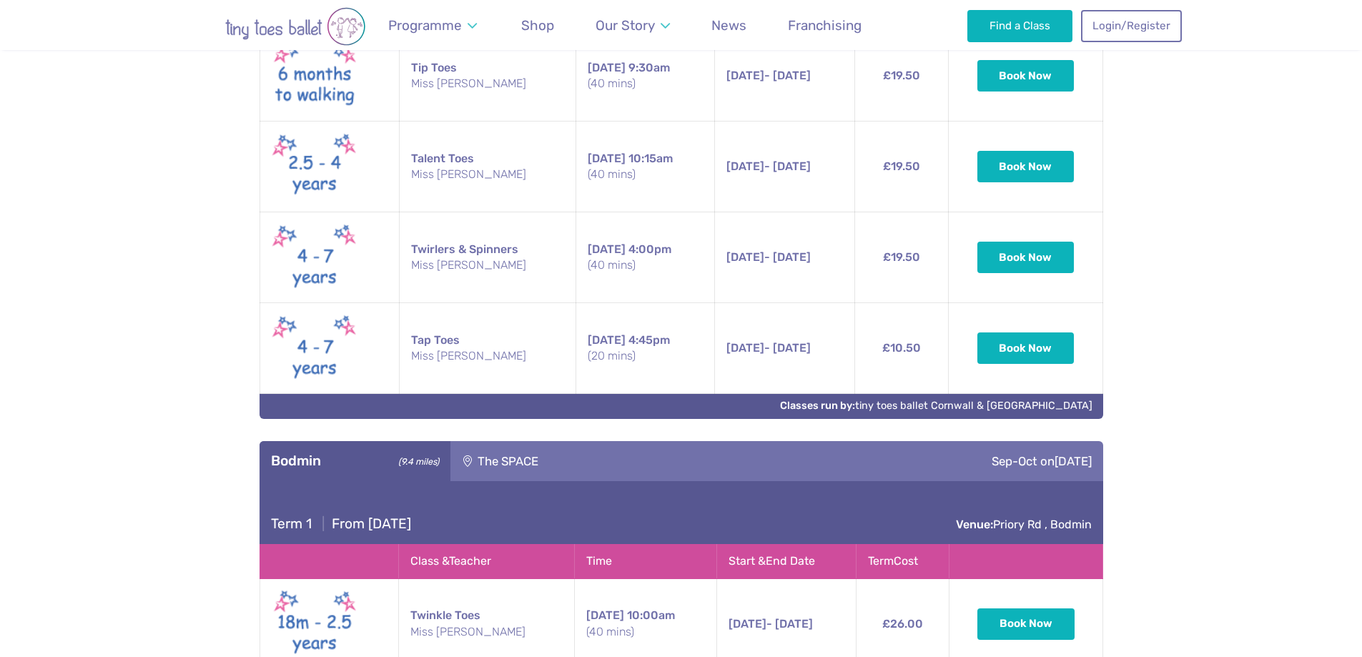
scroll to position [2074, 0]
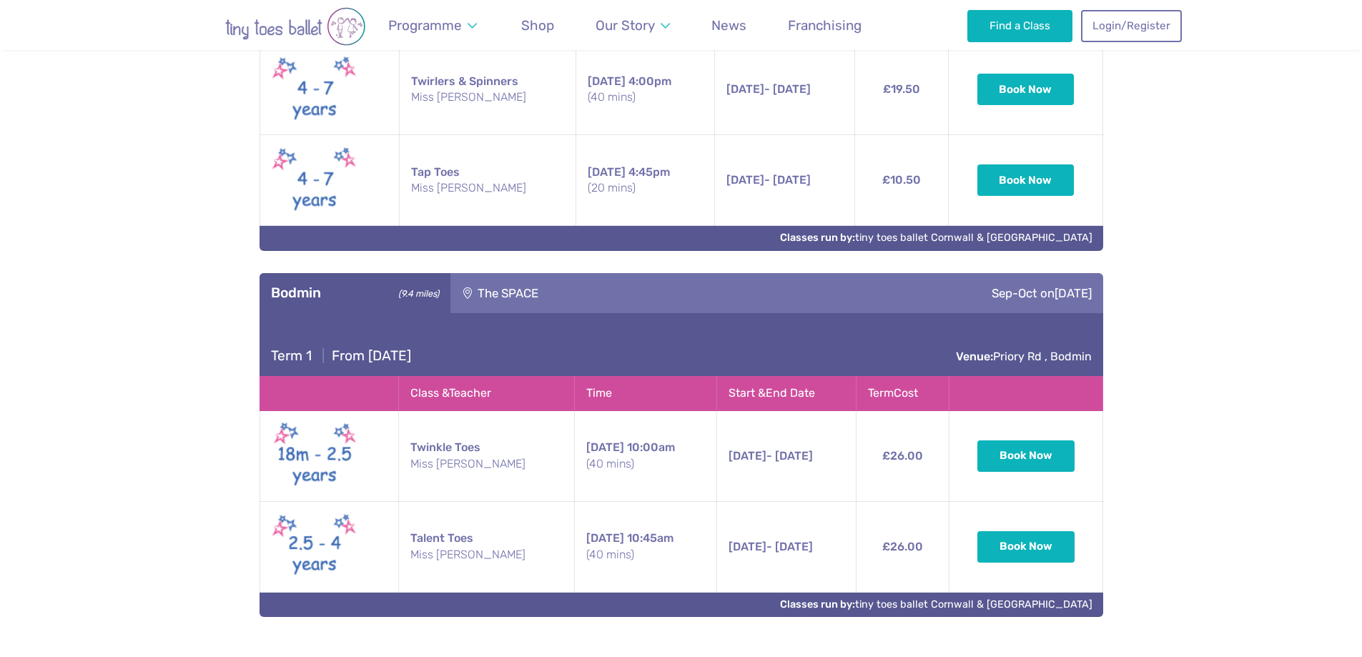
click at [285, 559] on img at bounding box center [315, 547] width 86 height 73
click at [435, 542] on td "Talent Toes Miss [PERSON_NAME]" at bounding box center [486, 546] width 176 height 91
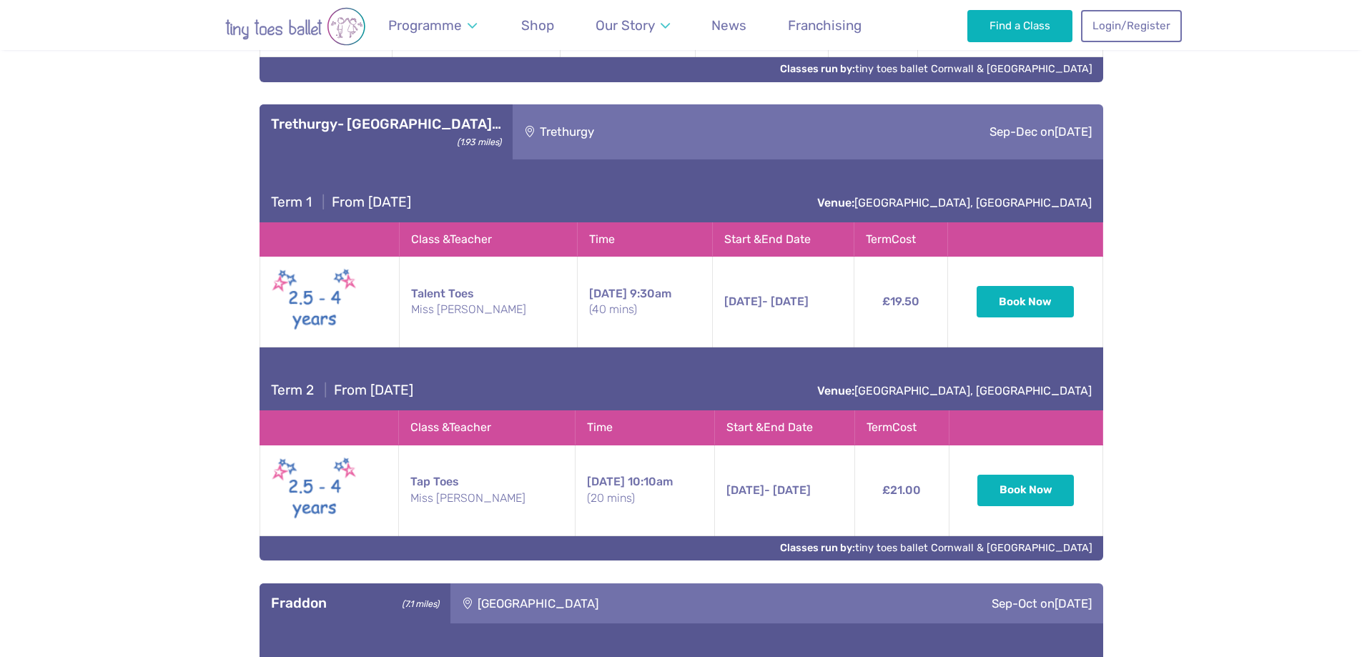
scroll to position [1002, 0]
